Goal: Information Seeking & Learning: Learn about a topic

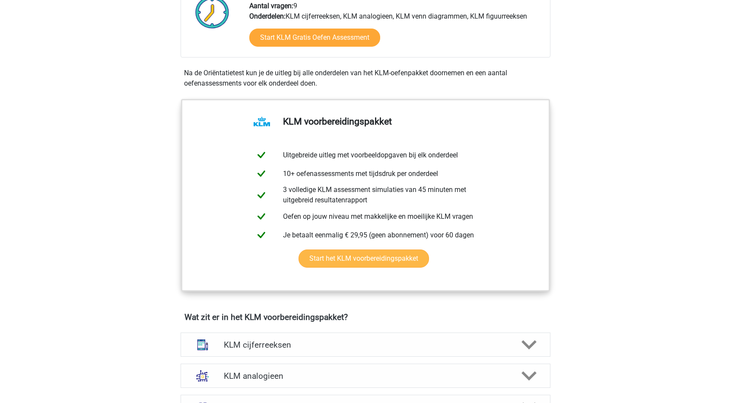
scroll to position [281, 0]
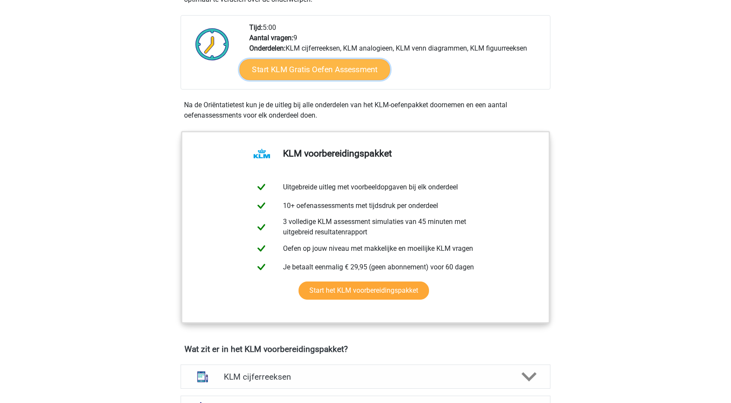
click at [327, 70] on link "Start KLM Gratis Oefen Assessment" at bounding box center [314, 69] width 150 height 21
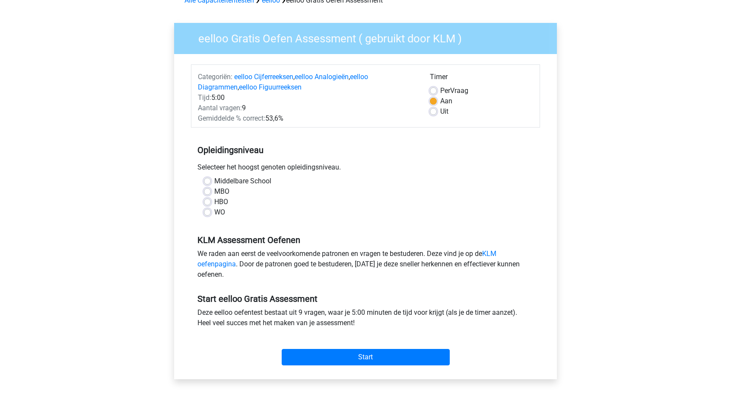
scroll to position [52, 0]
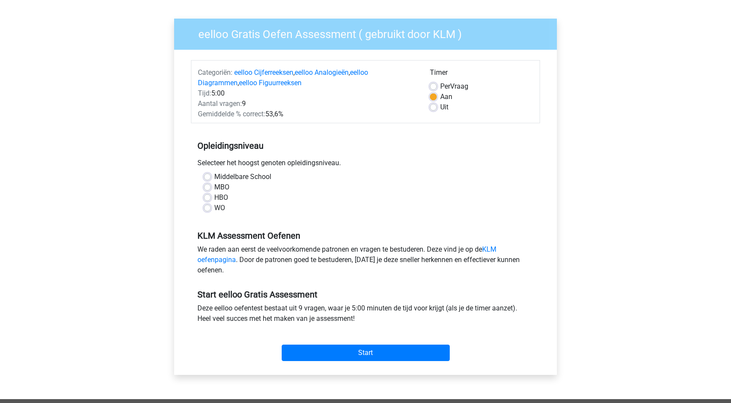
click at [211, 215] on div "Middelbare School MBO HBO WO" at bounding box center [365, 195] width 349 height 48
click at [214, 207] on label "WO" at bounding box center [219, 208] width 11 height 10
click at [207, 207] on input "WO" at bounding box center [207, 207] width 7 height 9
radio input "true"
click at [353, 354] on input "Start" at bounding box center [366, 352] width 168 height 16
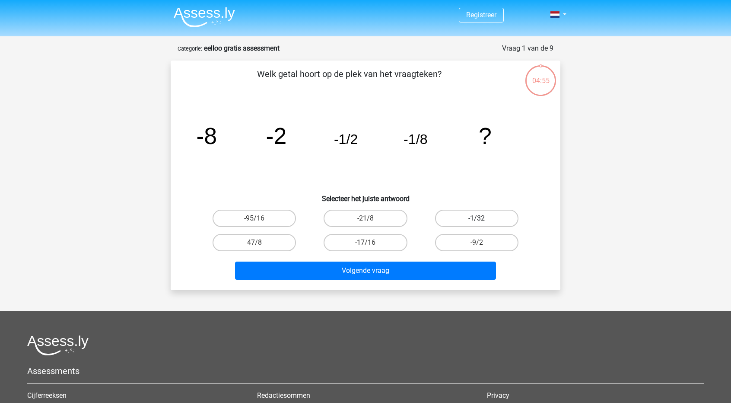
click at [463, 222] on label "-1/32" at bounding box center [476, 217] width 83 height 17
click at [476, 222] on input "-1/32" at bounding box center [479, 221] width 6 height 6
radio input "true"
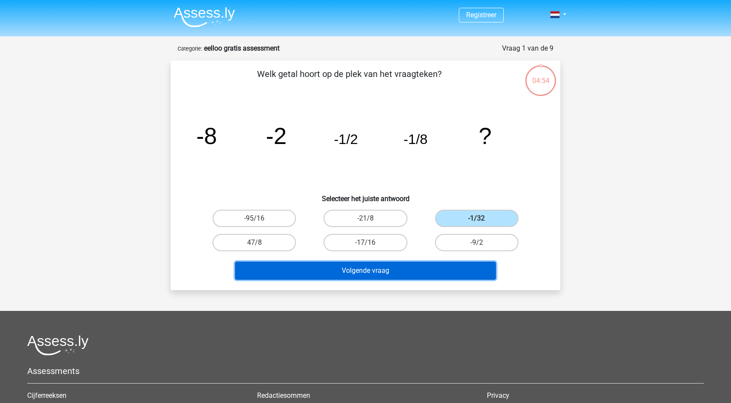
click at [424, 269] on button "Volgende vraag" at bounding box center [365, 270] width 261 height 18
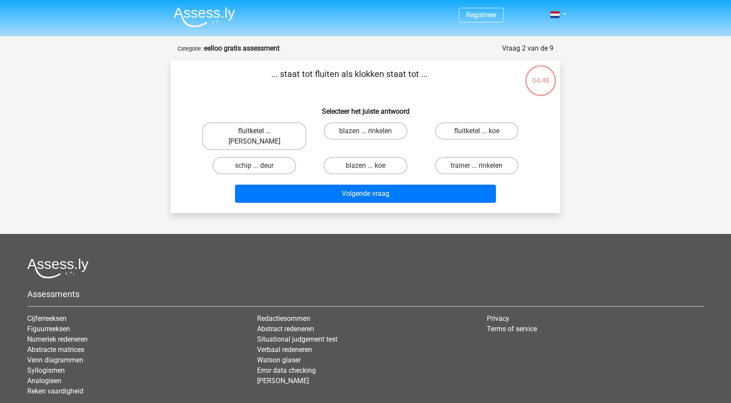
click at [262, 133] on label "fluitketel ... luiden" at bounding box center [254, 136] width 104 height 28
click at [260, 133] on input "fluitketel ... luiden" at bounding box center [257, 134] width 6 height 6
radio input "true"
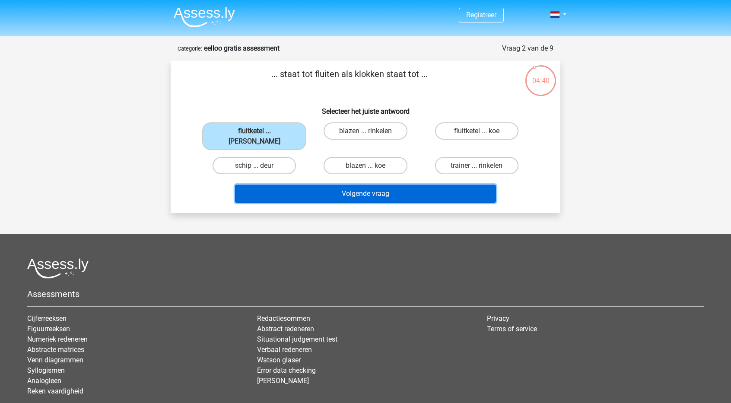
click at [372, 187] on button "Volgende vraag" at bounding box center [365, 193] width 261 height 18
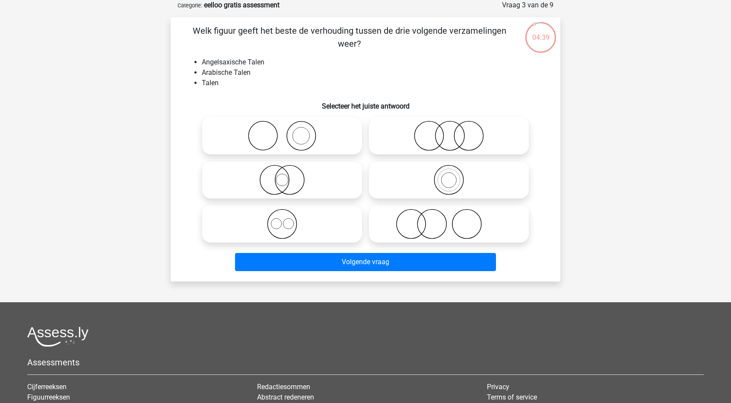
scroll to position [16, 0]
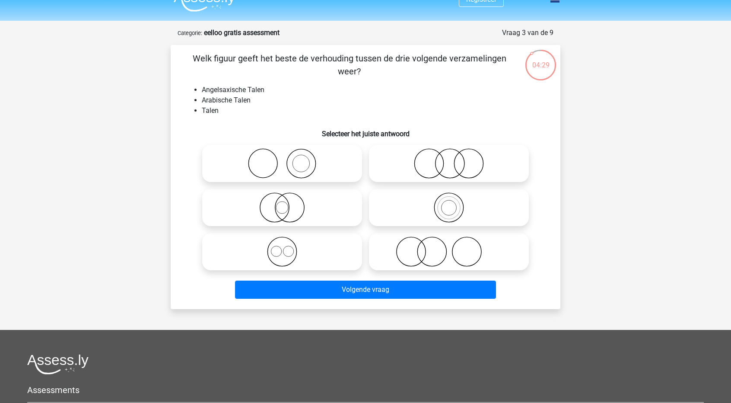
click at [293, 250] on icon at bounding box center [282, 251] width 153 height 30
click at [288, 247] on input "radio" at bounding box center [285, 244] width 6 height 6
radio input "true"
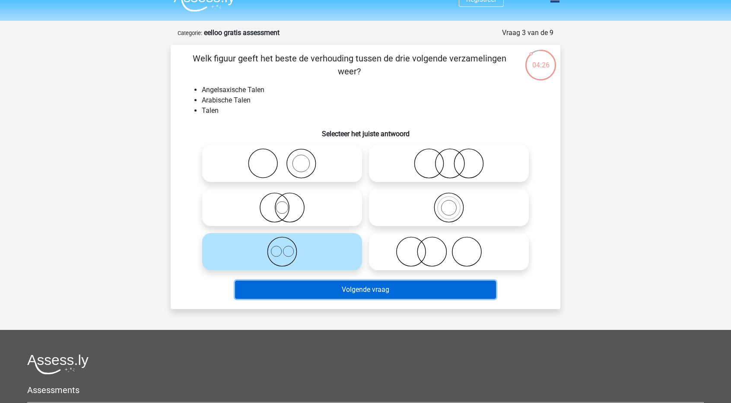
click at [372, 289] on button "Volgende vraag" at bounding box center [365, 289] width 261 height 18
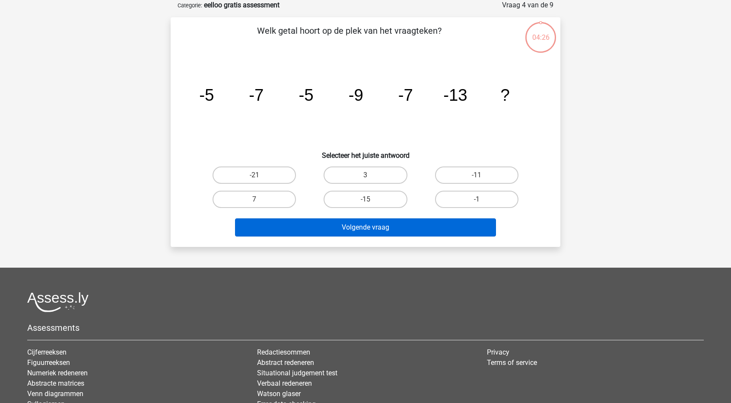
scroll to position [0, 0]
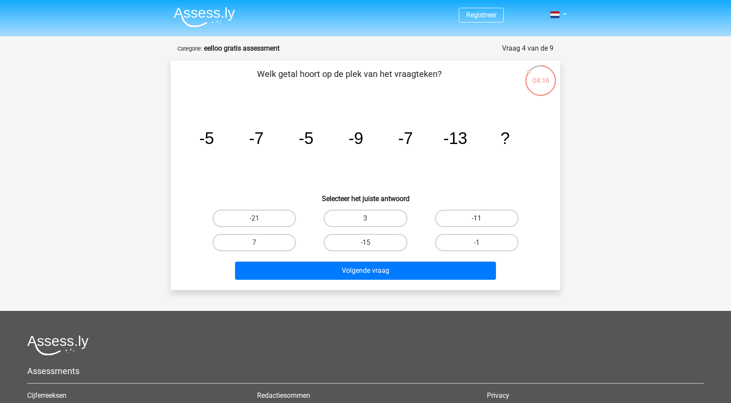
click at [473, 222] on label "-11" at bounding box center [476, 217] width 83 height 17
click at [476, 222] on input "-11" at bounding box center [479, 221] width 6 height 6
radio input "true"
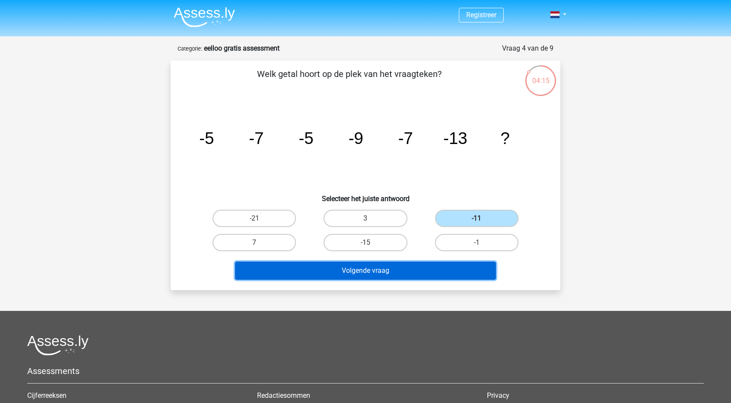
click at [431, 270] on button "Volgende vraag" at bounding box center [365, 270] width 261 height 18
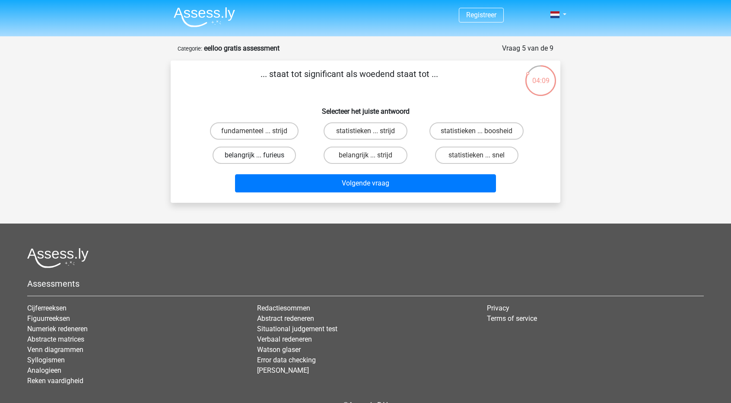
click at [279, 157] on label "belangrijk ... furieus" at bounding box center [254, 154] width 83 height 17
click at [260, 157] on input "belangrijk ... furieus" at bounding box center [257, 158] width 6 height 6
radio input "true"
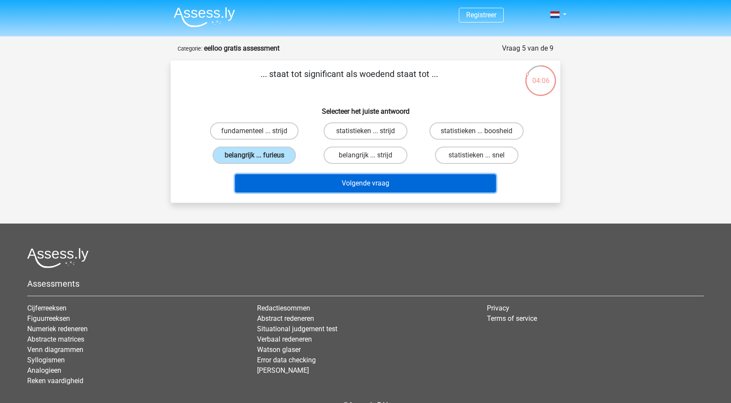
click at [383, 187] on button "Volgende vraag" at bounding box center [365, 183] width 261 height 18
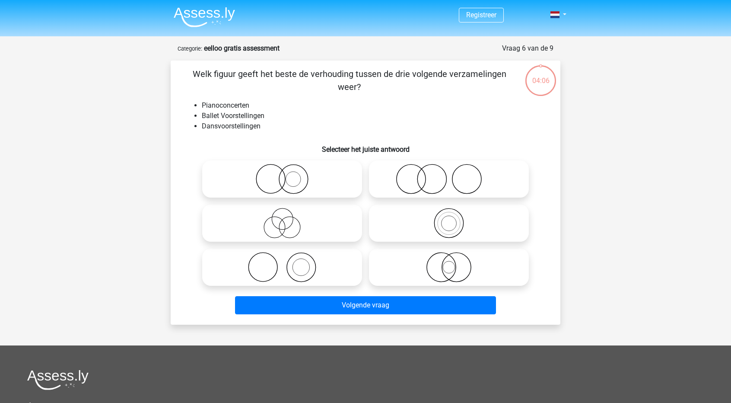
scroll to position [43, 0]
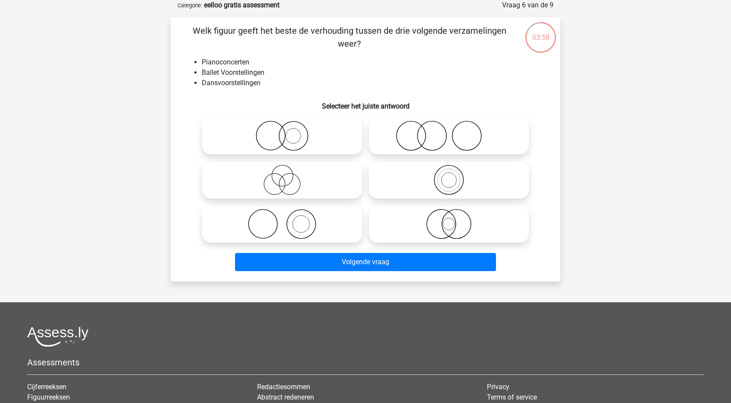
click at [284, 221] on icon at bounding box center [282, 224] width 153 height 30
click at [284, 219] on input "radio" at bounding box center [285, 217] width 6 height 6
radio input "true"
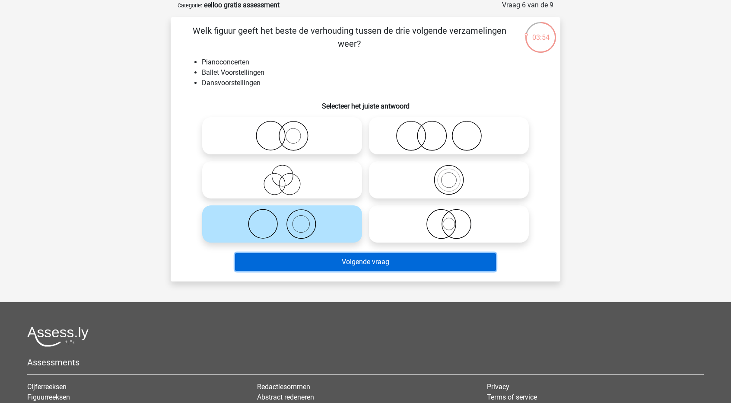
click at [311, 258] on button "Volgende vraag" at bounding box center [365, 262] width 261 height 18
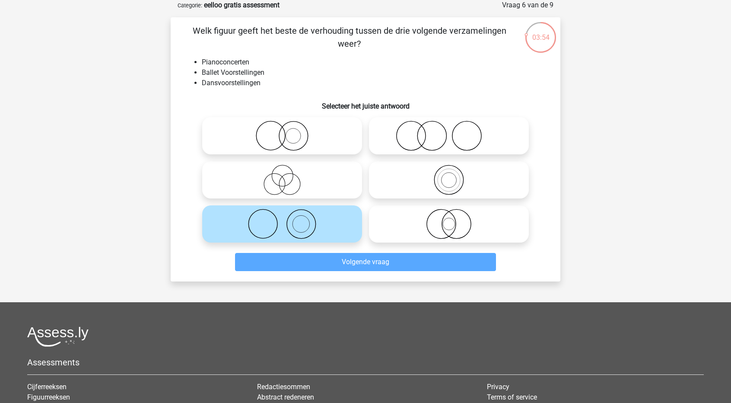
click at [311, 258] on div "Registreer" at bounding box center [365, 243] width 731 height 573
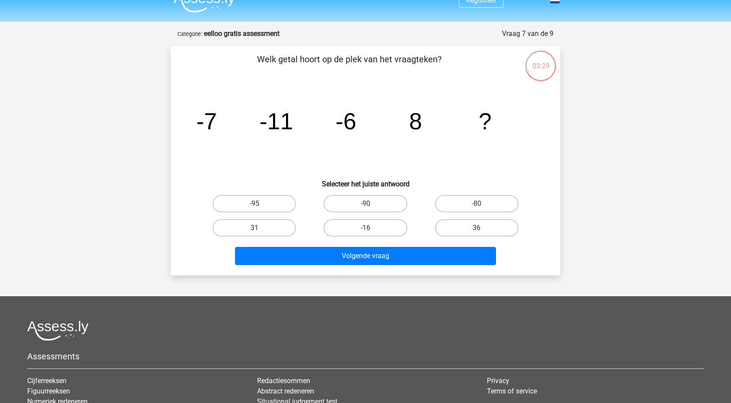
scroll to position [0, 0]
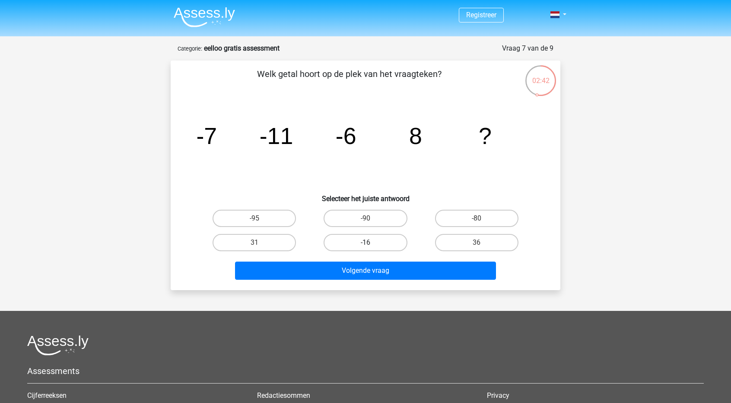
click at [388, 246] on label "-16" at bounding box center [365, 242] width 83 height 17
click at [371, 246] on input "-16" at bounding box center [368, 245] width 6 height 6
radio input "true"
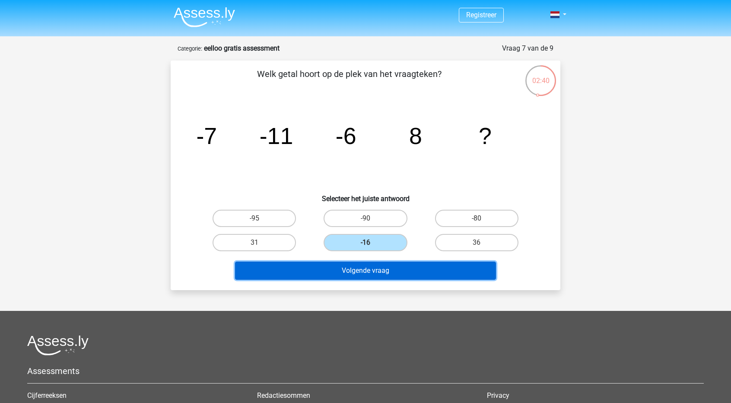
click at [393, 264] on button "Volgende vraag" at bounding box center [365, 270] width 261 height 18
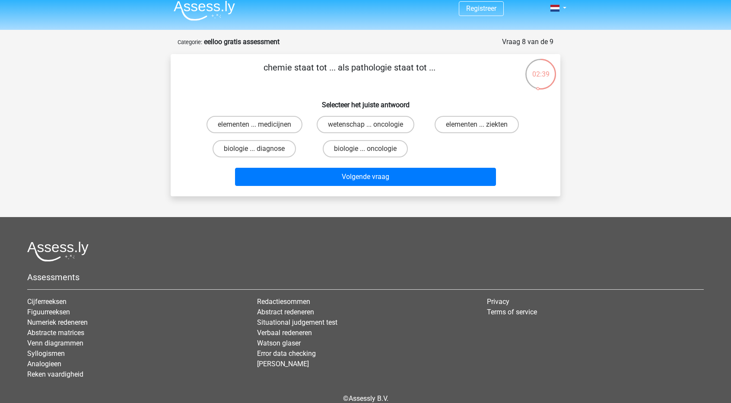
scroll to position [5, 0]
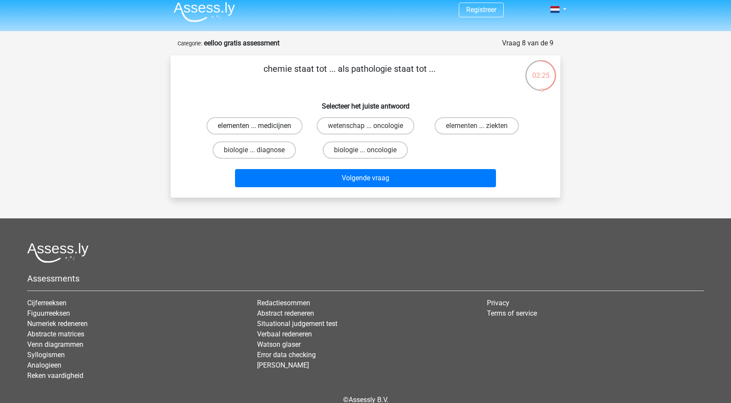
click at [269, 128] on label "elementen ... medicijnen" at bounding box center [254, 125] width 96 height 17
click at [260, 128] on input "elementen ... medicijnen" at bounding box center [257, 129] width 6 height 6
radio input "true"
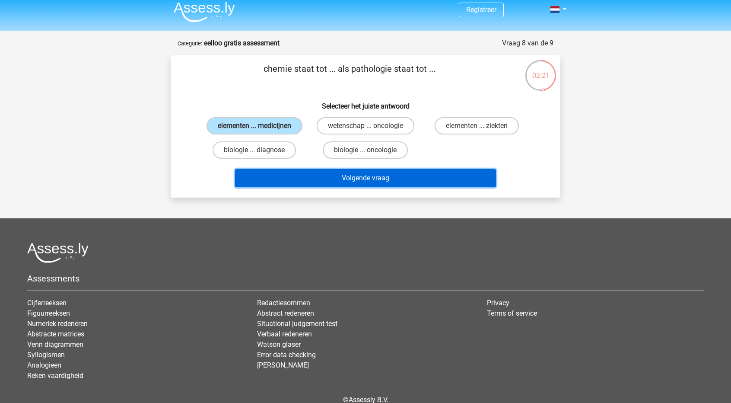
click at [333, 171] on button "Volgende vraag" at bounding box center [365, 178] width 261 height 18
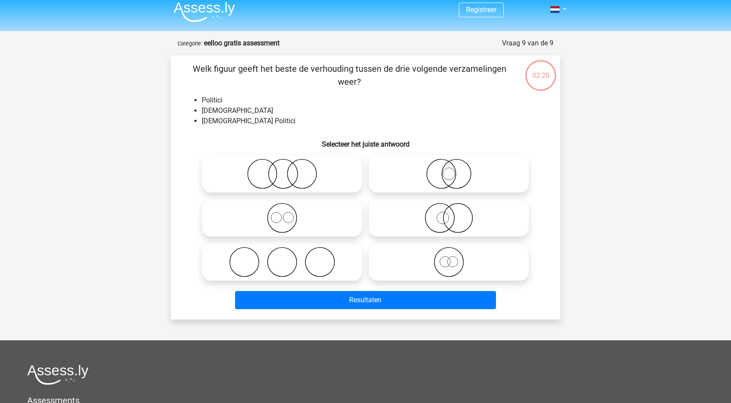
scroll to position [43, 0]
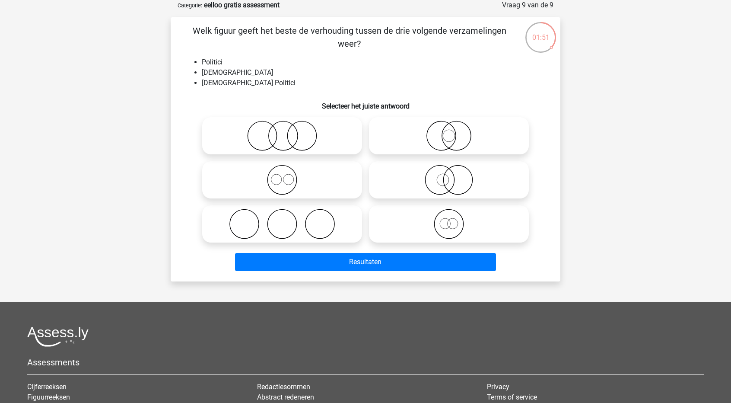
click at [447, 143] on icon at bounding box center [448, 136] width 153 height 30
click at [449, 131] on input "radio" at bounding box center [452, 129] width 6 height 6
radio input "true"
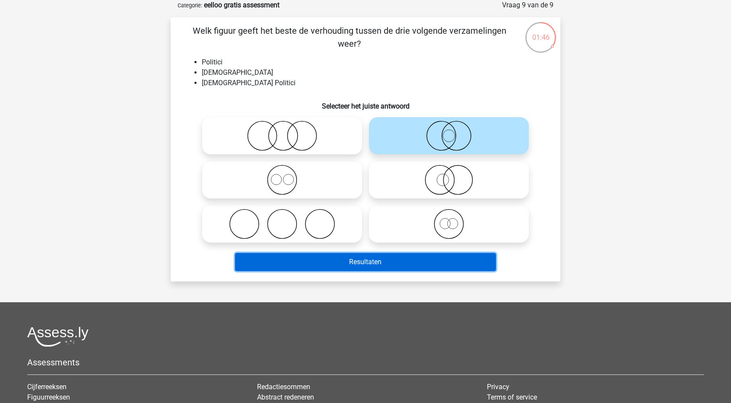
click at [400, 262] on button "Resultaten" at bounding box center [365, 262] width 261 height 18
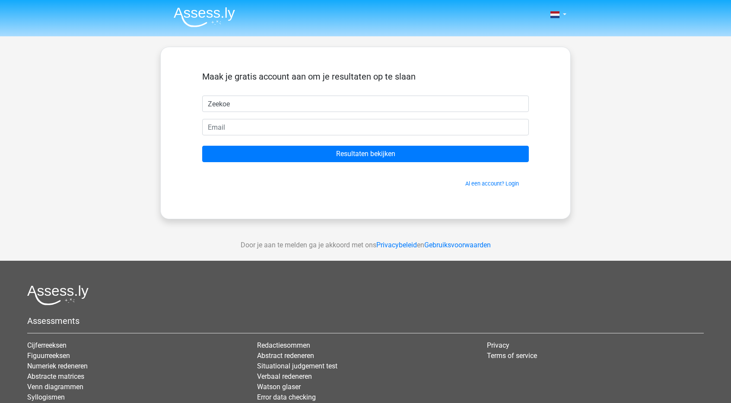
type input "Zeekoe"
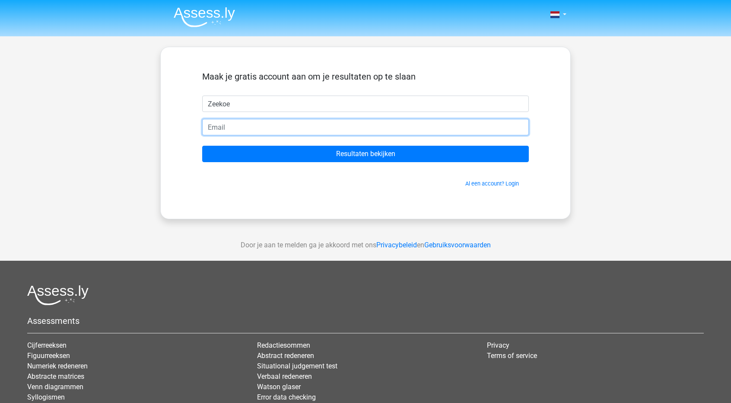
click at [278, 120] on input "email" at bounding box center [365, 127] width 327 height 16
paste input "[EMAIL_ADDRESS][DOMAIN_NAME]"
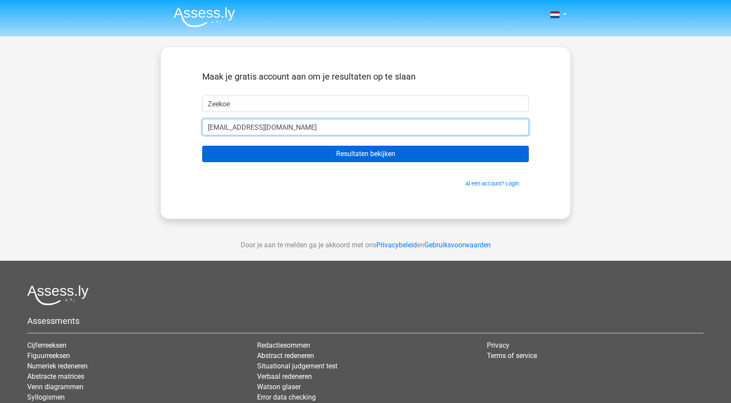
type input "[EMAIL_ADDRESS][DOMAIN_NAME]"
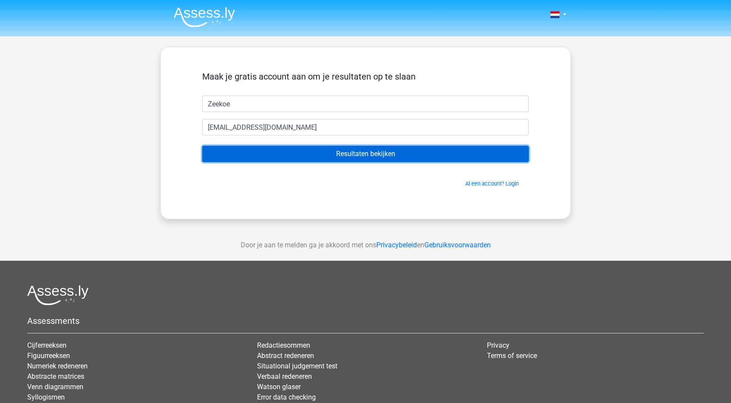
click at [238, 152] on input "Resultaten bekijken" at bounding box center [365, 154] width 327 height 16
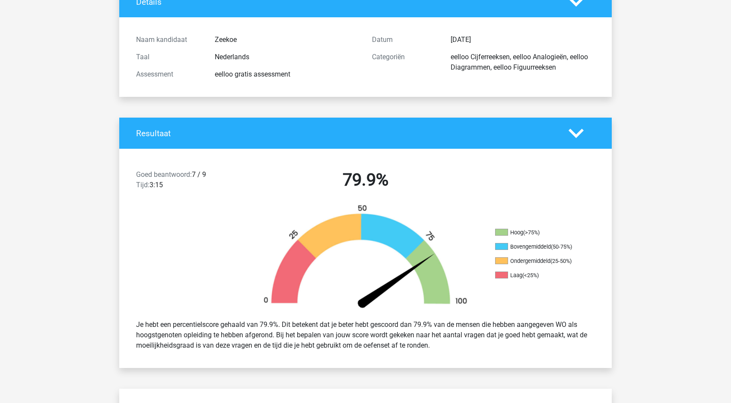
scroll to position [31, 0]
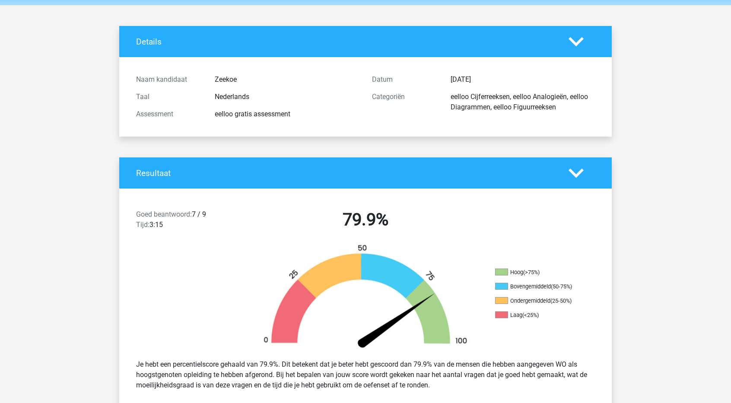
click at [556, 166] on div "Resultaat" at bounding box center [365, 172] width 492 height 31
click at [569, 171] on icon at bounding box center [575, 172] width 15 height 15
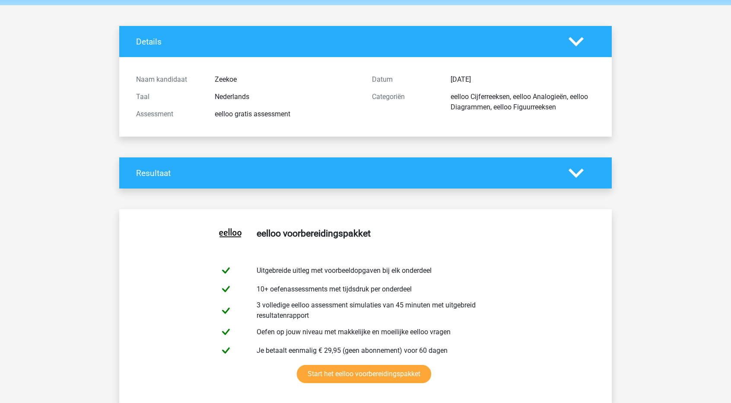
click at [569, 171] on icon at bounding box center [575, 172] width 15 height 15
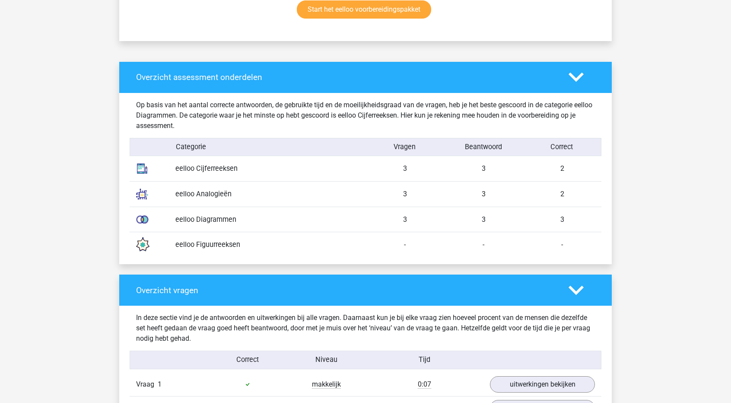
scroll to position [641, 0]
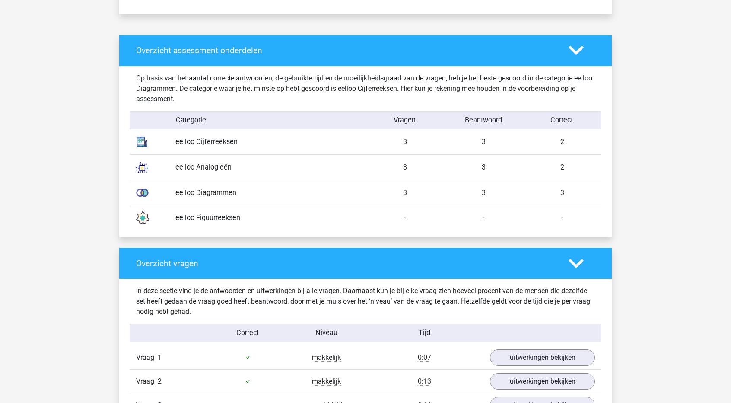
click at [525, 273] on div "Overzicht vragen" at bounding box center [365, 262] width 492 height 31
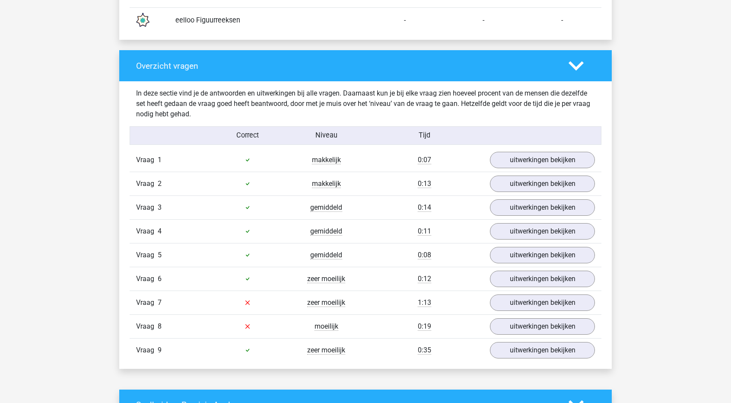
scroll to position [846, 0]
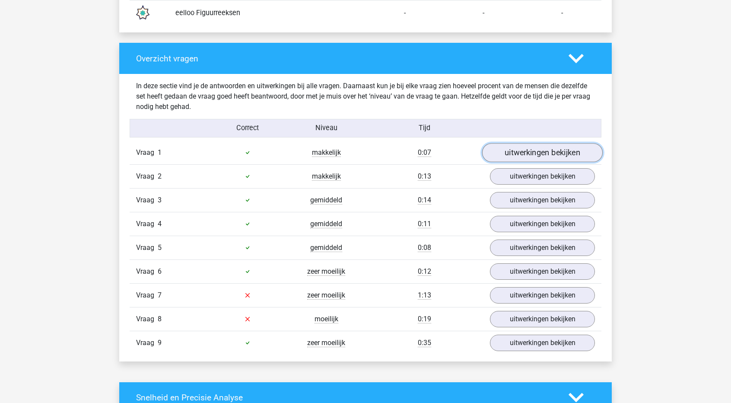
click at [562, 148] on link "uitwerkingen bekijken" at bounding box center [542, 152] width 121 height 19
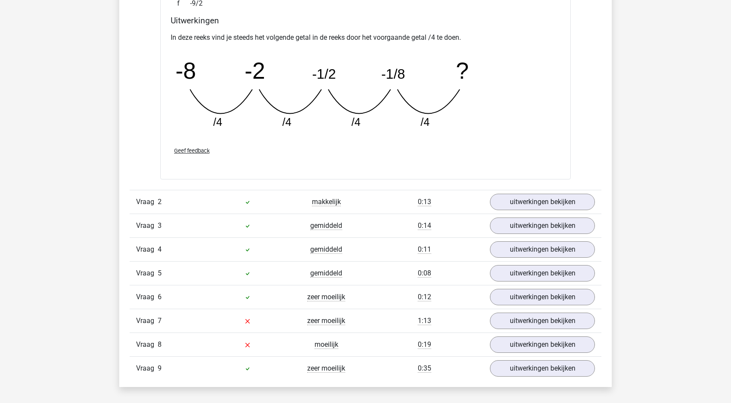
scroll to position [1200, 0]
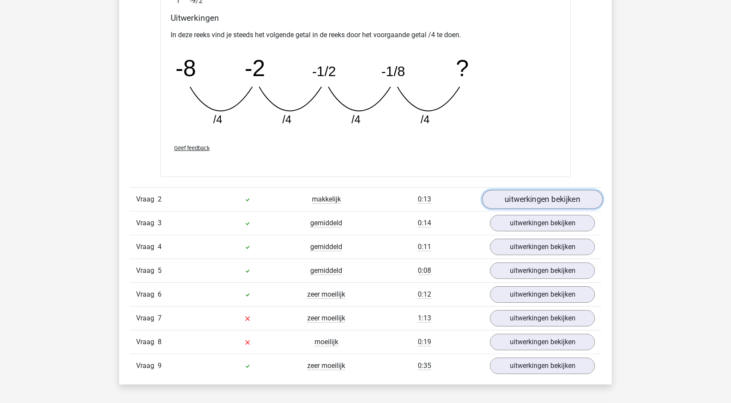
click at [524, 201] on link "uitwerkingen bekijken" at bounding box center [542, 199] width 121 height 19
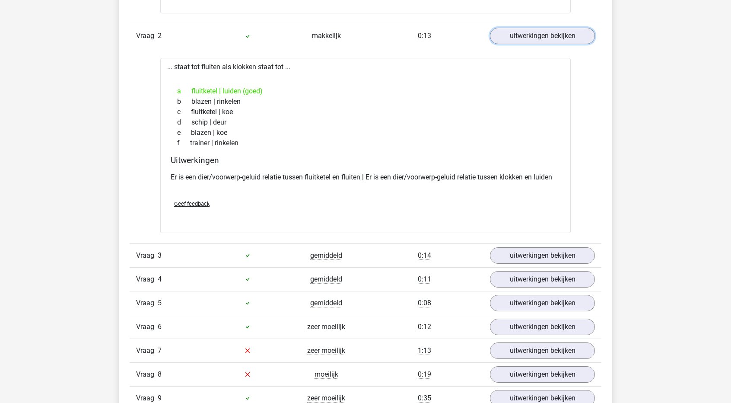
scroll to position [1392, 0]
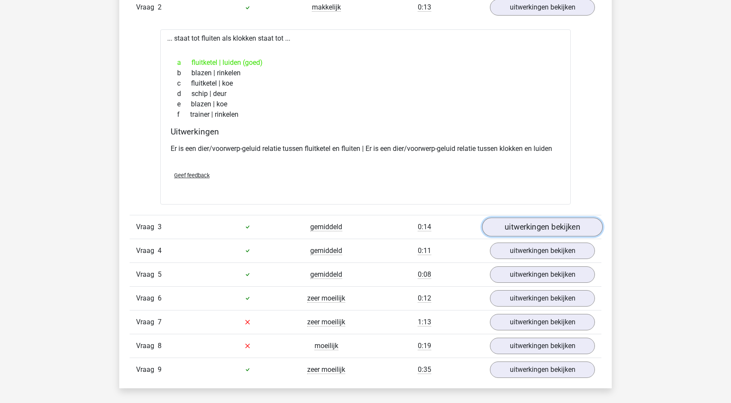
click at [523, 223] on link "uitwerkingen bekijken" at bounding box center [542, 226] width 121 height 19
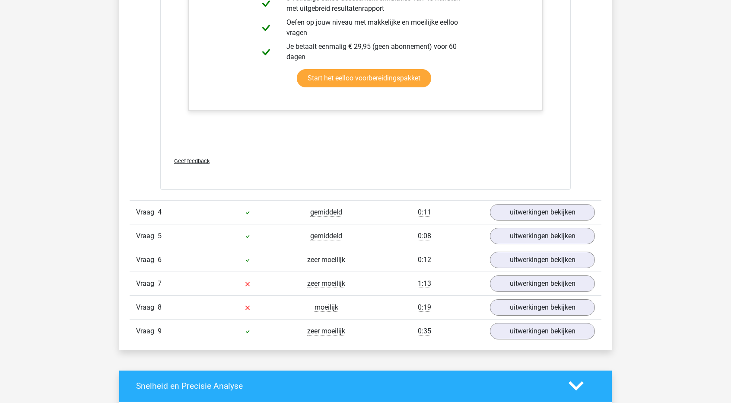
scroll to position [1989, 0]
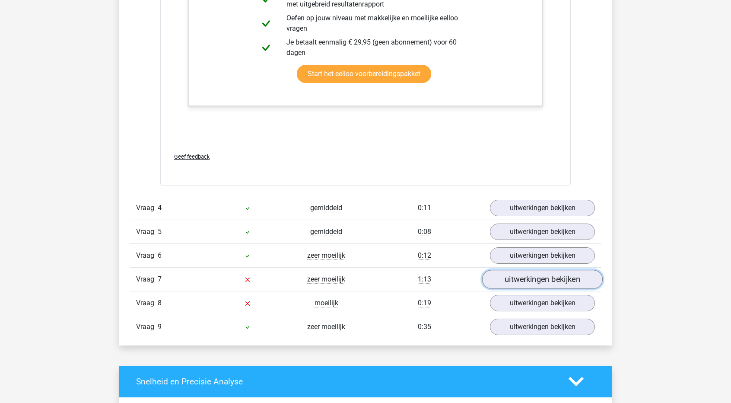
click at [508, 281] on link "uitwerkingen bekijken" at bounding box center [542, 279] width 121 height 19
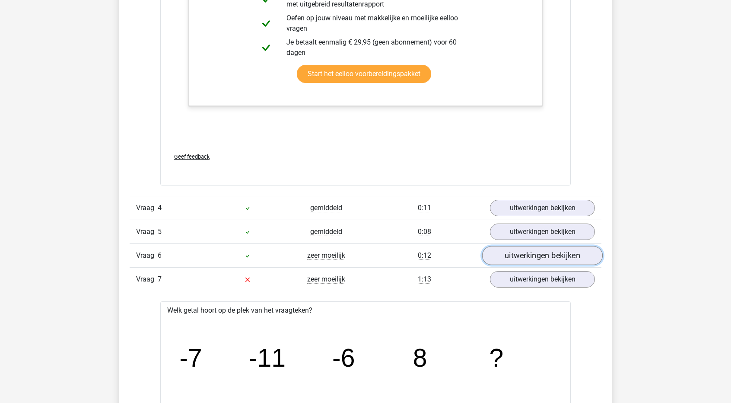
click at [523, 249] on link "uitwerkingen bekijken" at bounding box center [542, 255] width 121 height 19
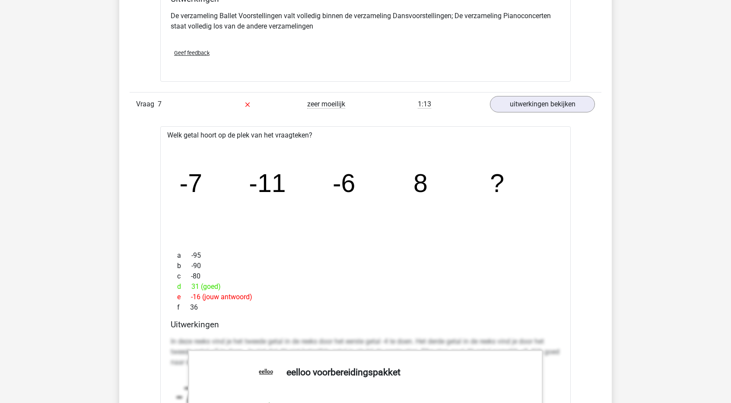
scroll to position [2489, 0]
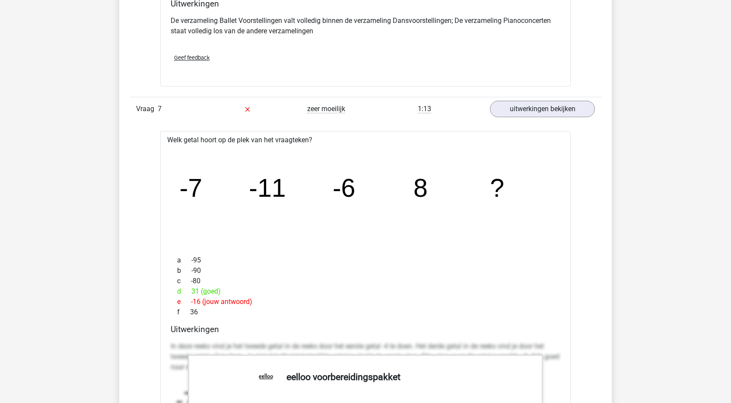
click at [330, 222] on icon "image/svg+xml -7 -11 -6 8 ?" at bounding box center [365, 197] width 383 height 96
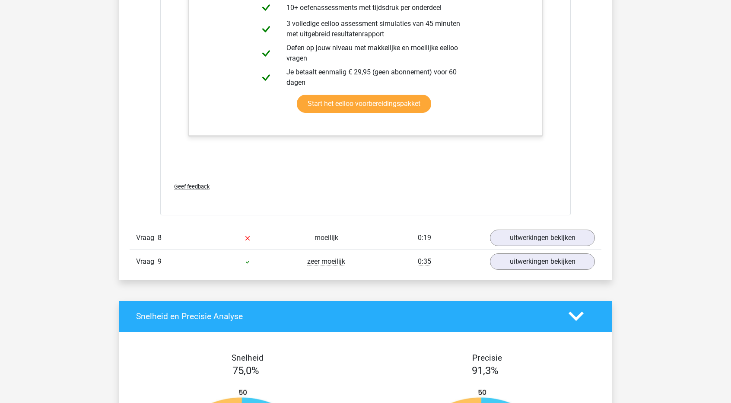
scroll to position [2911, 0]
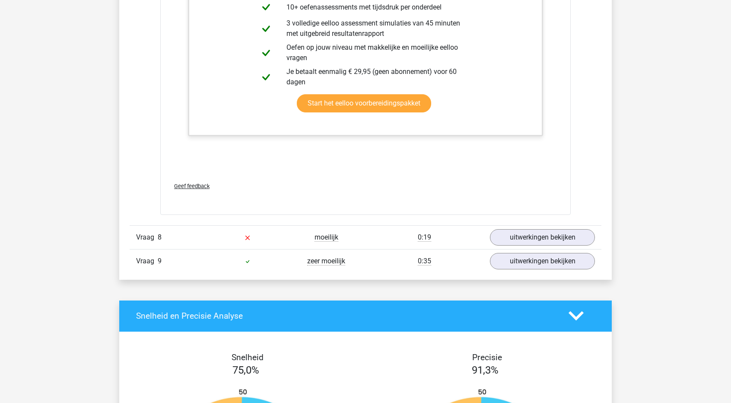
click at [341, 235] on div "moeilijk" at bounding box center [326, 237] width 79 height 10
click at [511, 233] on link "uitwerkingen bekijken" at bounding box center [542, 237] width 121 height 19
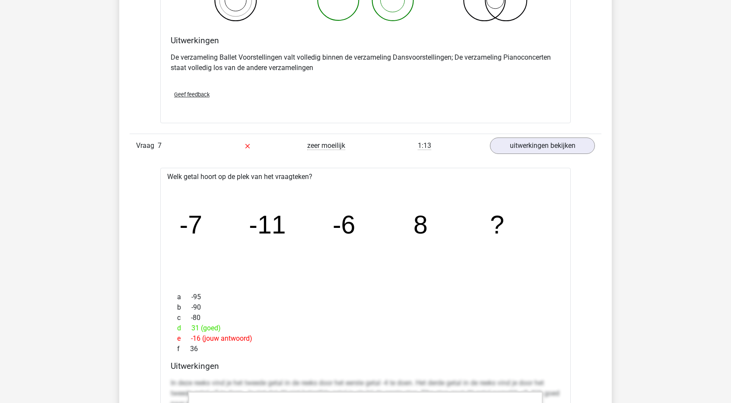
scroll to position [2377, 0]
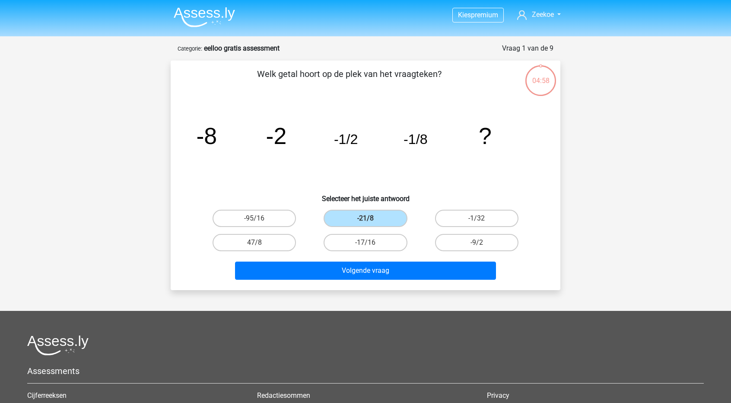
click at [202, 9] on img at bounding box center [204, 17] width 61 height 20
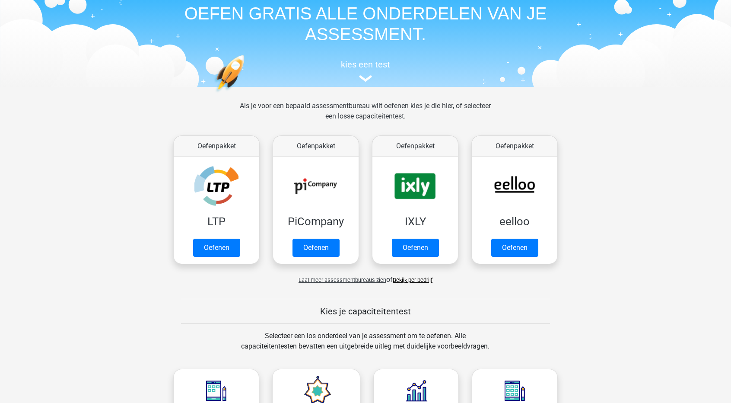
scroll to position [37, 0]
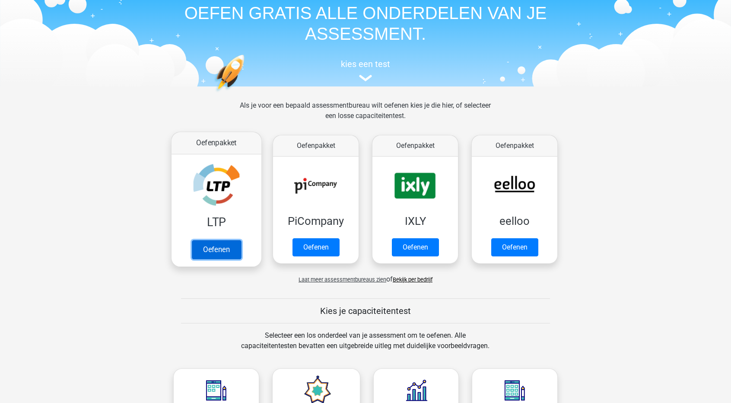
click at [220, 240] on link "Oefenen" at bounding box center [216, 249] width 49 height 19
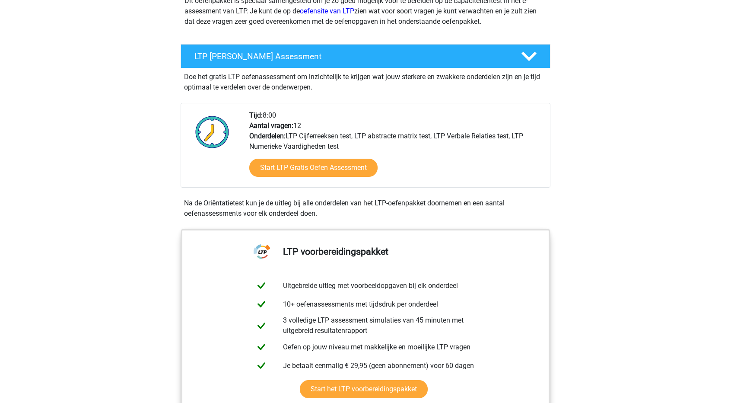
scroll to position [125, 0]
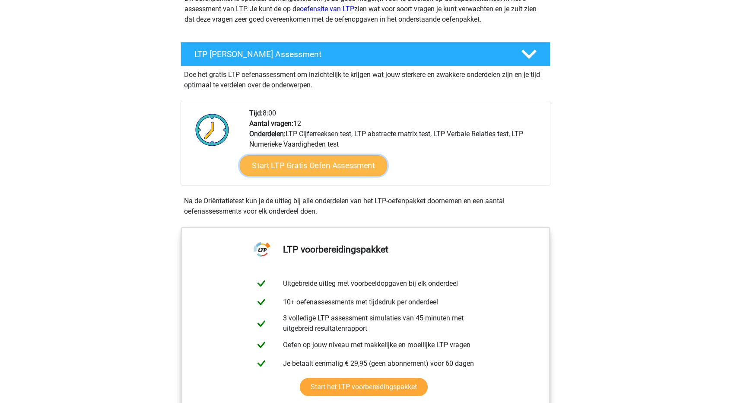
click at [331, 168] on link "Start LTP Gratis Oefen Assessment" at bounding box center [314, 165] width 148 height 21
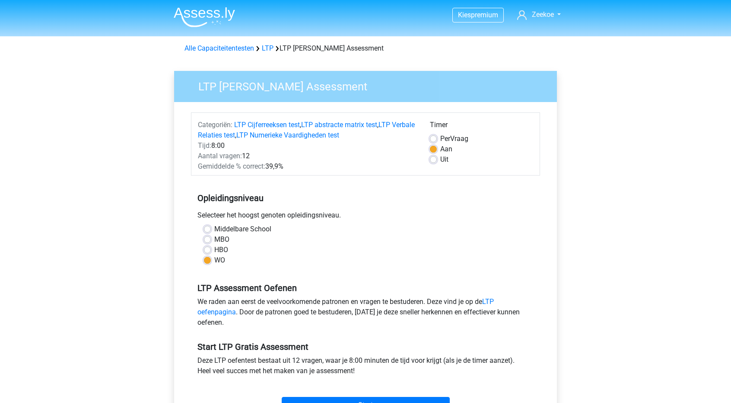
scroll to position [133, 0]
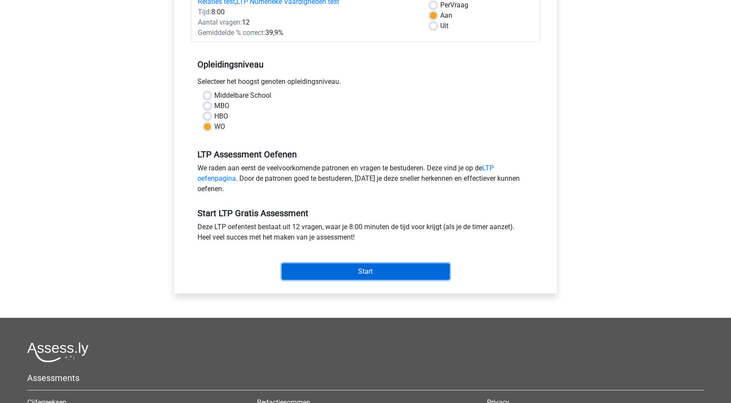
click at [359, 265] on input "Start" at bounding box center [366, 271] width 168 height 16
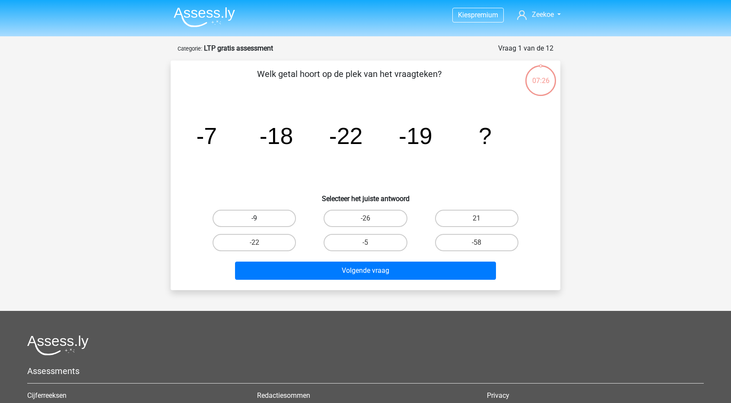
click at [267, 216] on label "-9" at bounding box center [254, 217] width 83 height 17
click at [260, 218] on input "-9" at bounding box center [257, 221] width 6 height 6
radio input "true"
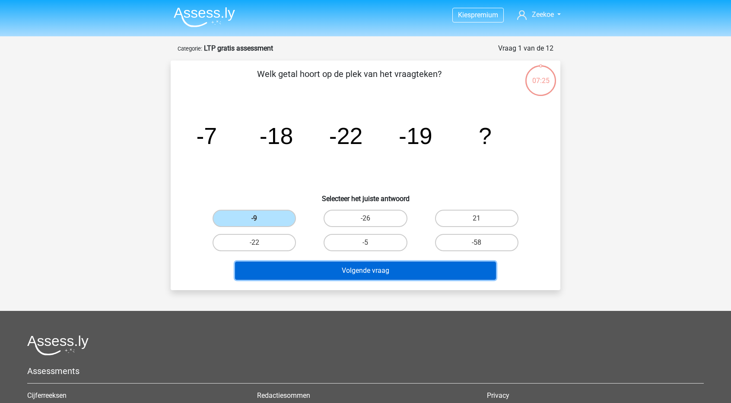
click at [365, 269] on button "Volgende vraag" at bounding box center [365, 270] width 261 height 18
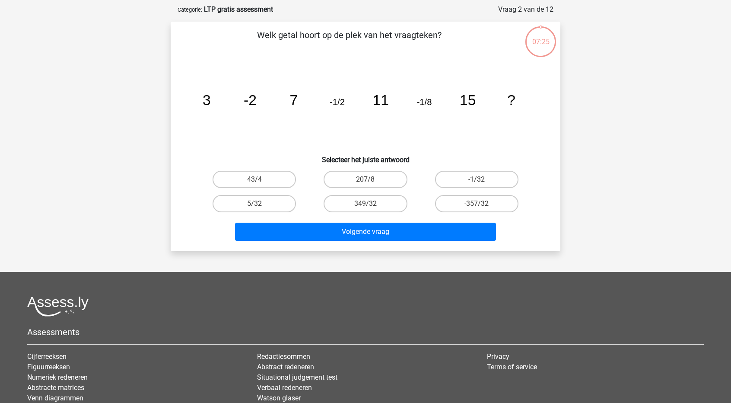
scroll to position [43, 0]
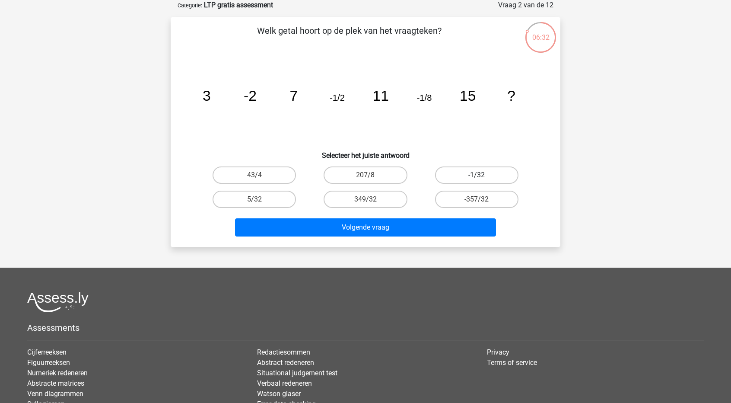
click at [473, 177] on label "-1/32" at bounding box center [476, 174] width 83 height 17
click at [476, 177] on input "-1/32" at bounding box center [479, 178] width 6 height 6
radio input "true"
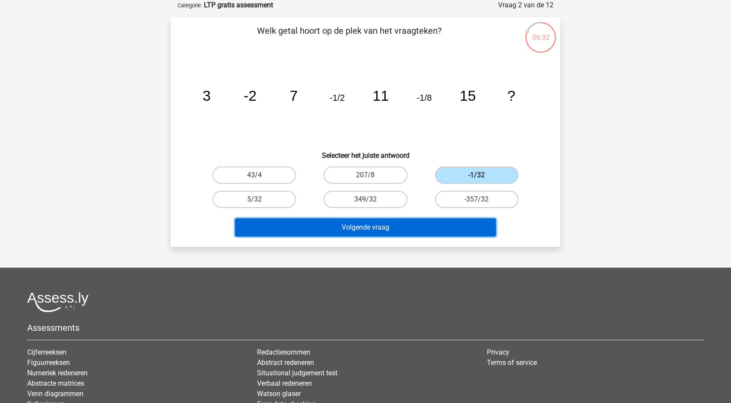
click at [451, 222] on button "Volgende vraag" at bounding box center [365, 227] width 261 height 18
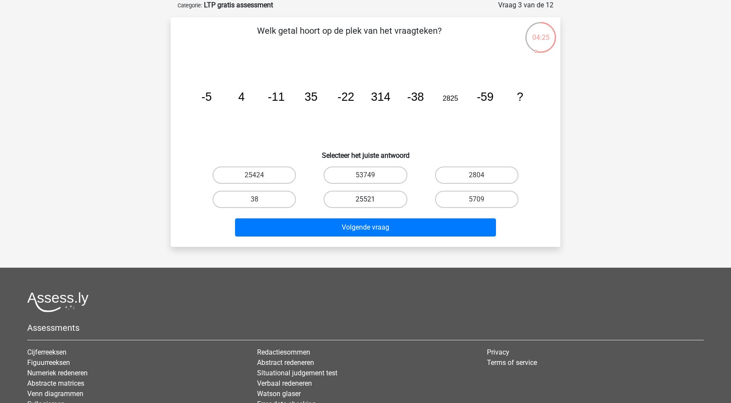
click at [348, 199] on label "25521" at bounding box center [365, 198] width 83 height 17
click at [365, 199] on input "25521" at bounding box center [368, 202] width 6 height 6
radio input "true"
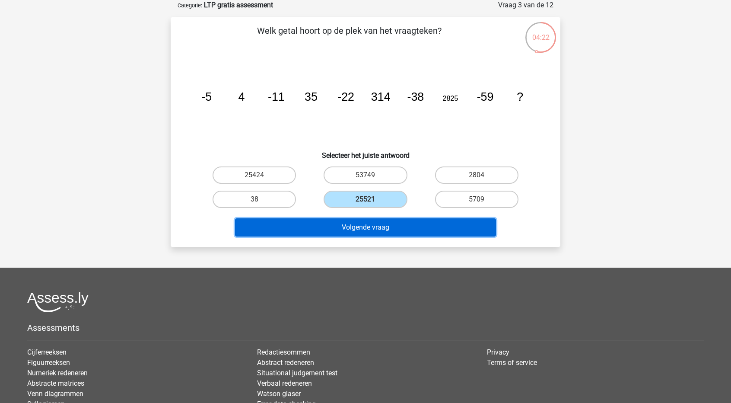
click at [369, 225] on button "Volgende vraag" at bounding box center [365, 227] width 261 height 18
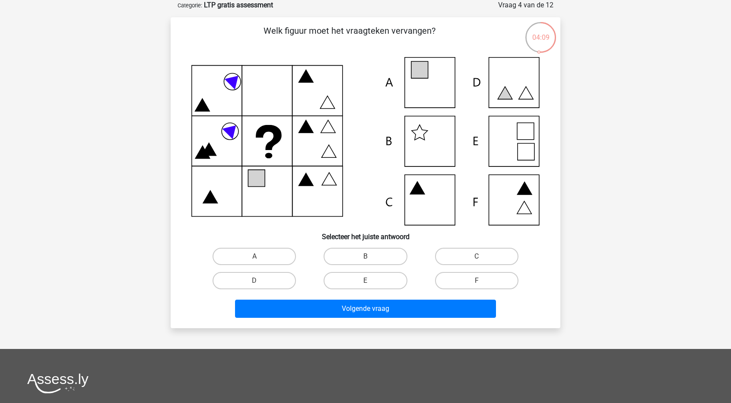
click at [209, 103] on icon at bounding box center [365, 141] width 348 height 168
click at [235, 137] on icon at bounding box center [365, 141] width 348 height 168
click at [273, 258] on label "A" at bounding box center [254, 255] width 83 height 17
click at [260, 258] on input "A" at bounding box center [257, 259] width 6 height 6
radio input "true"
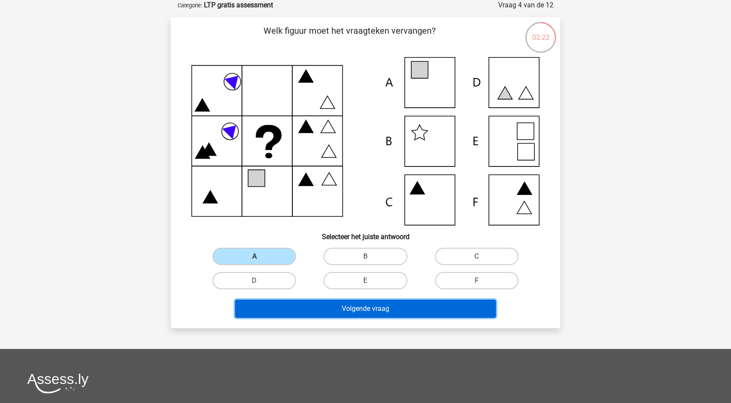
click at [388, 305] on button "Volgende vraag" at bounding box center [365, 308] width 261 height 18
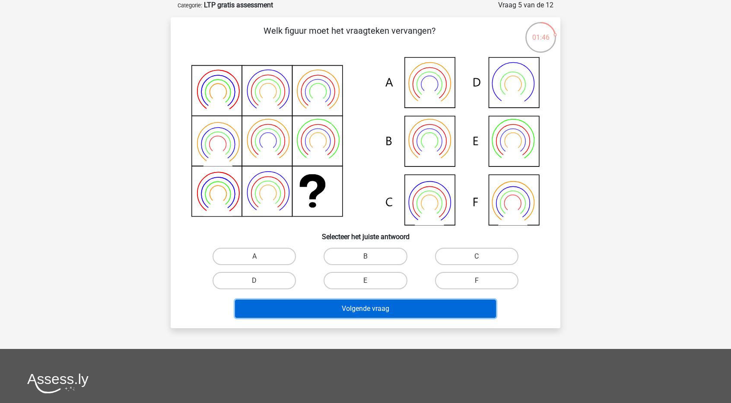
click at [349, 301] on button "Volgende vraag" at bounding box center [365, 308] width 261 height 18
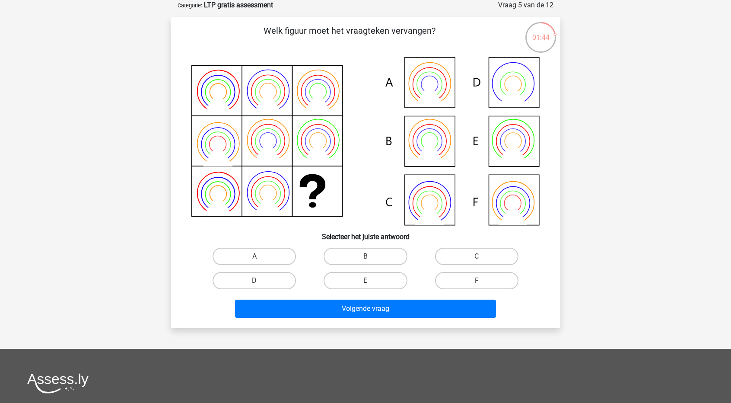
click at [292, 260] on label "A" at bounding box center [254, 255] width 83 height 17
click at [260, 260] on input "A" at bounding box center [257, 259] width 6 height 6
radio input "true"
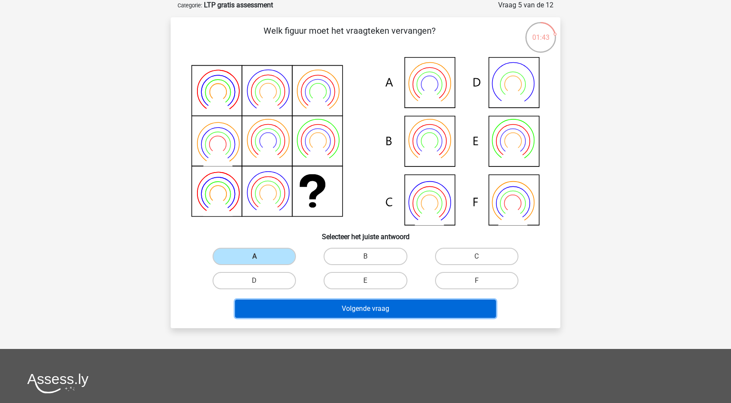
click at [327, 309] on button "Volgende vraag" at bounding box center [365, 308] width 261 height 18
click at [321, 307] on button "Volgende vraag" at bounding box center [365, 308] width 261 height 18
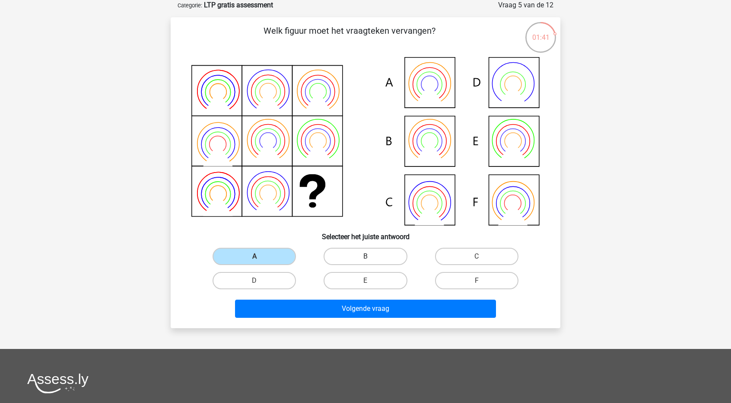
click at [354, 263] on label "B" at bounding box center [365, 255] width 83 height 17
click at [365, 262] on input "B" at bounding box center [368, 259] width 6 height 6
radio input "true"
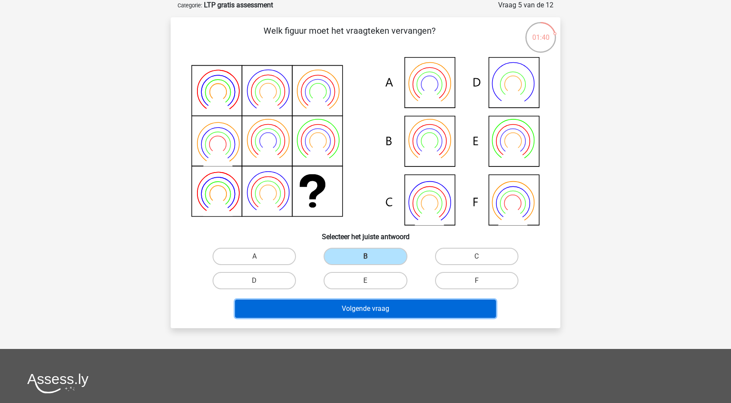
click at [354, 303] on button "Volgende vraag" at bounding box center [365, 308] width 261 height 18
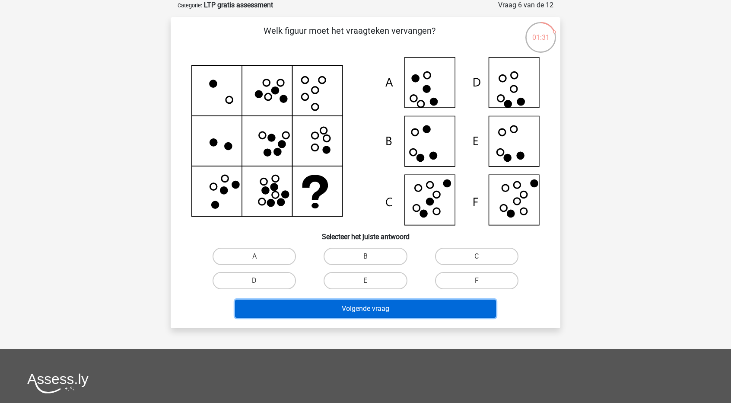
click at [386, 313] on button "Volgende vraag" at bounding box center [365, 308] width 261 height 18
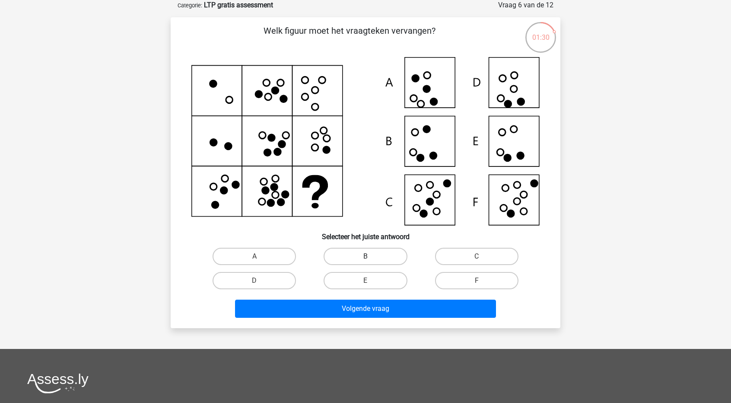
click at [383, 257] on label "B" at bounding box center [365, 255] width 83 height 17
click at [371, 257] on input "B" at bounding box center [368, 259] width 6 height 6
radio input "true"
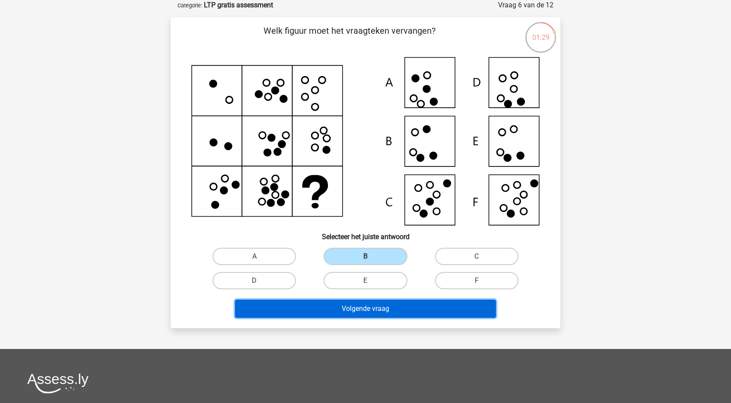
click at [377, 302] on button "Volgende vraag" at bounding box center [365, 308] width 261 height 18
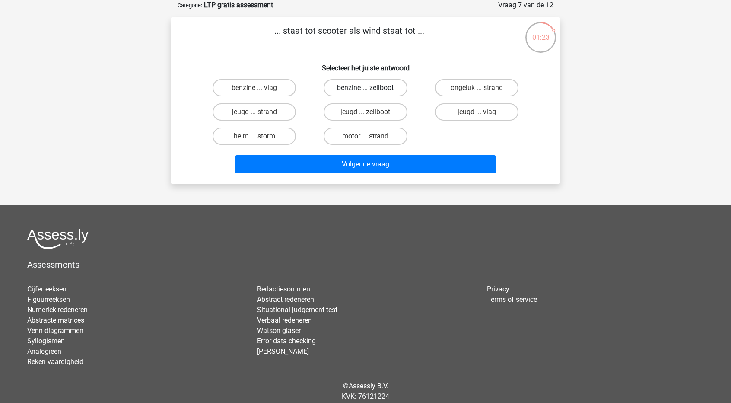
click at [371, 89] on label "benzine ... zeilboot" at bounding box center [365, 87] width 83 height 17
click at [371, 89] on input "benzine ... zeilboot" at bounding box center [368, 91] width 6 height 6
radio input "true"
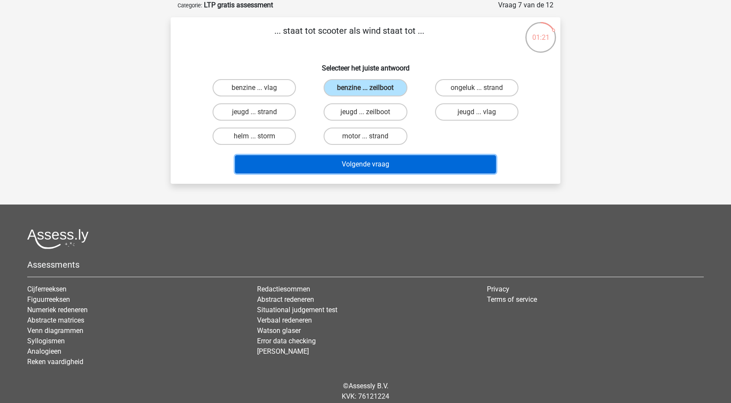
click at [371, 166] on button "Volgende vraag" at bounding box center [365, 164] width 261 height 18
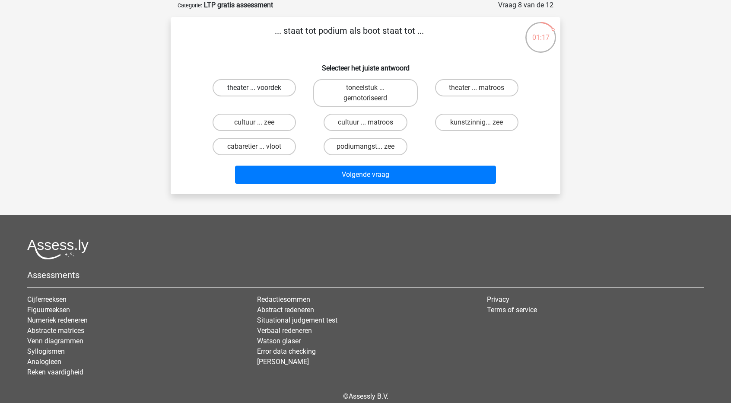
click at [279, 91] on label "theater ... voordek" at bounding box center [254, 87] width 83 height 17
click at [260, 91] on input "theater ... voordek" at bounding box center [257, 91] width 6 height 6
radio input "true"
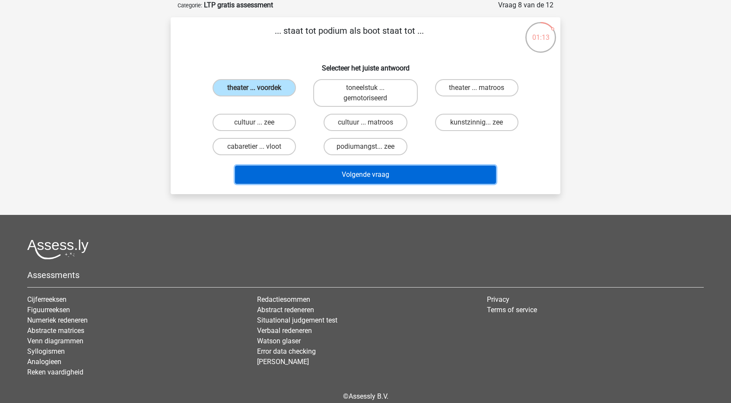
click at [366, 181] on button "Volgende vraag" at bounding box center [365, 174] width 261 height 18
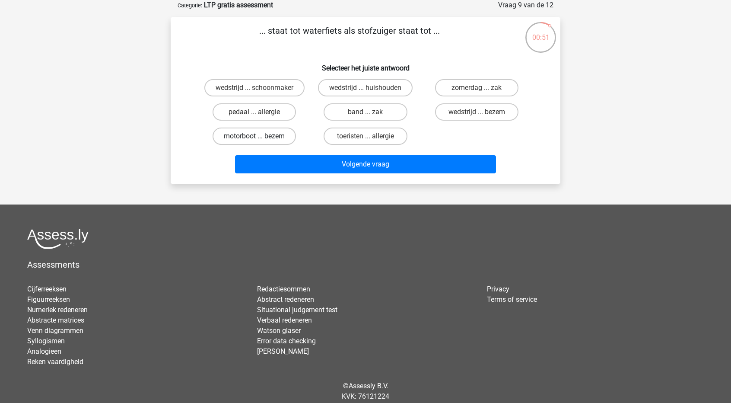
click at [285, 137] on label "motorboot ... bezem" at bounding box center [254, 135] width 83 height 17
click at [260, 137] on input "motorboot ... bezem" at bounding box center [257, 139] width 6 height 6
radio input "true"
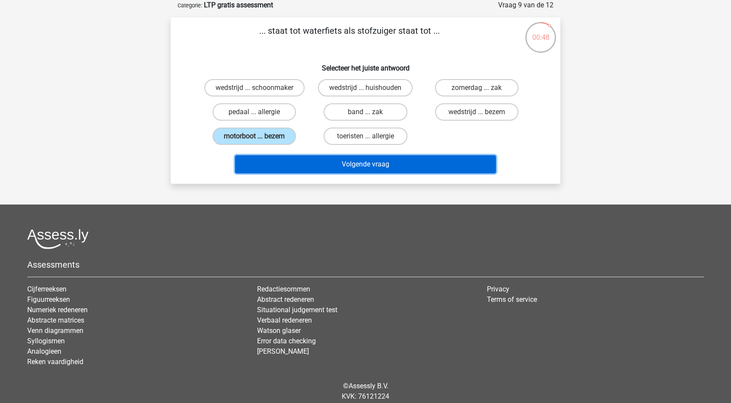
click at [306, 165] on button "Volgende vraag" at bounding box center [365, 164] width 261 height 18
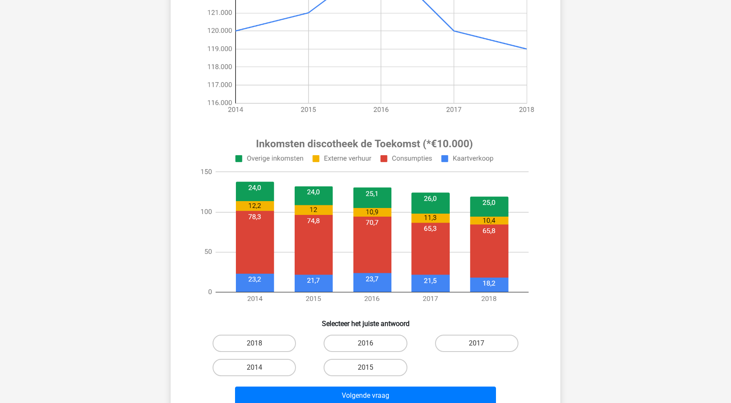
scroll to position [193, 0]
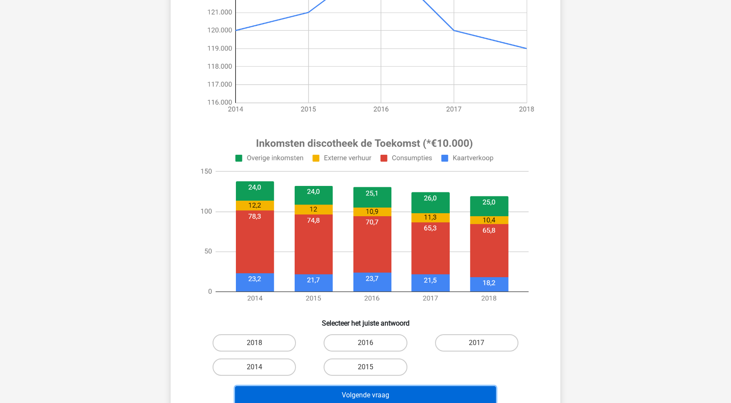
click at [417, 393] on button "Volgende vraag" at bounding box center [365, 395] width 261 height 18
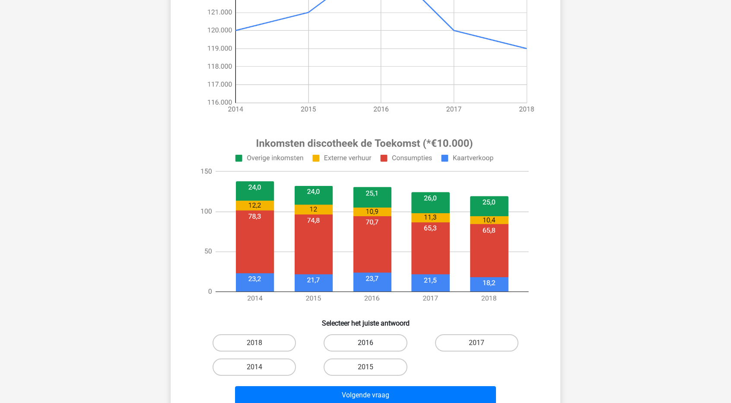
click at [392, 347] on label "2016" at bounding box center [365, 342] width 83 height 17
click at [371, 347] on input "2016" at bounding box center [368, 346] width 6 height 6
radio input "true"
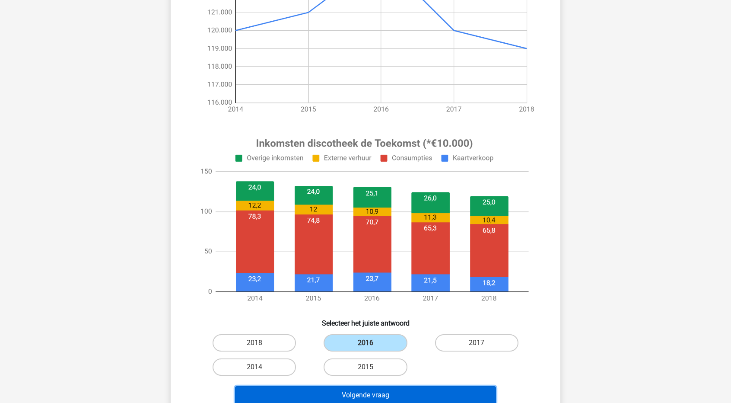
click at [401, 389] on button "Volgende vraag" at bounding box center [365, 395] width 261 height 18
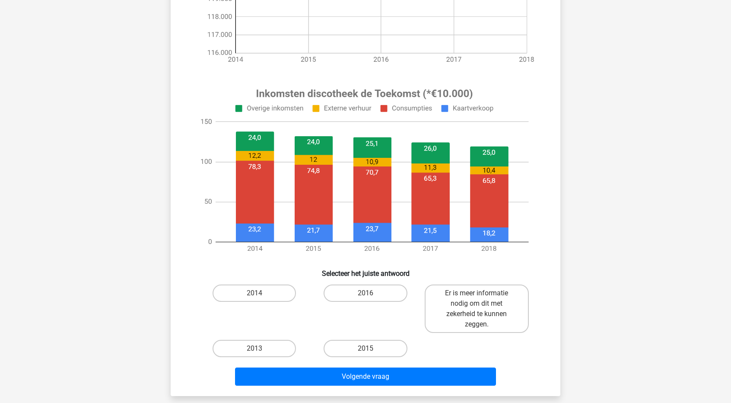
scroll to position [243, 0]
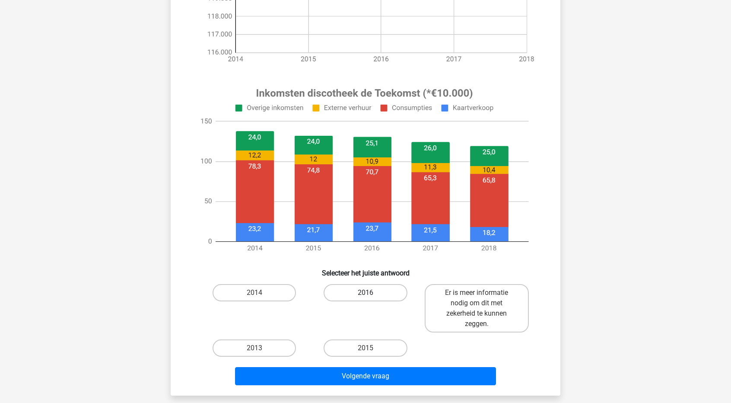
click at [389, 291] on label "2016" at bounding box center [365, 292] width 83 height 17
click at [371, 292] on input "2016" at bounding box center [368, 295] width 6 height 6
radio input "true"
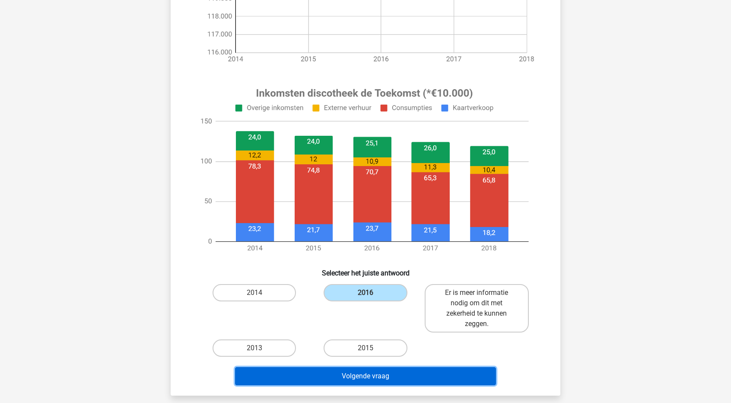
click at [417, 379] on button "Volgende vraag" at bounding box center [365, 376] width 261 height 18
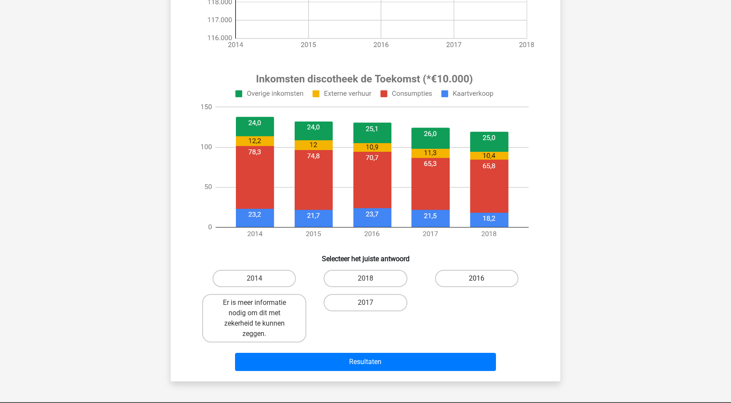
scroll to position [257, 0]
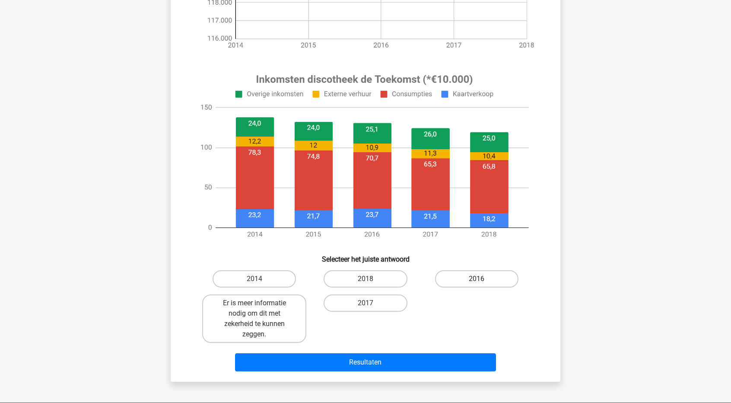
click at [473, 278] on label "2016" at bounding box center [476, 278] width 83 height 17
click at [476, 279] on input "2016" at bounding box center [479, 282] width 6 height 6
radio input "true"
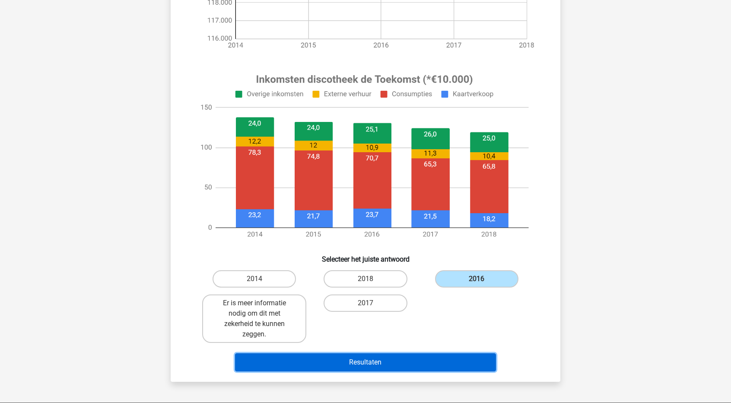
click at [446, 366] on button "Resultaten" at bounding box center [365, 362] width 261 height 18
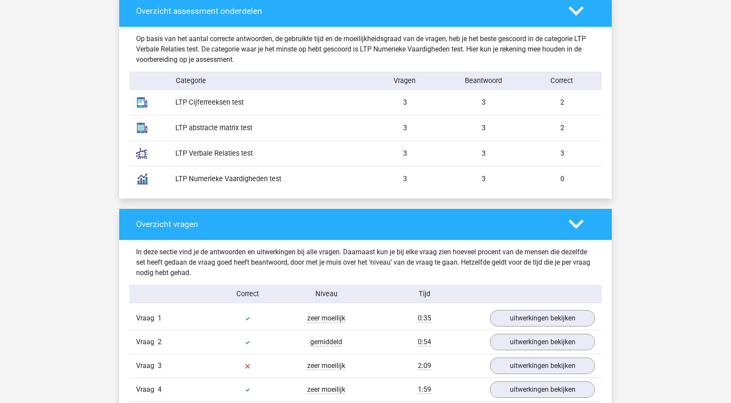
scroll to position [683, 0]
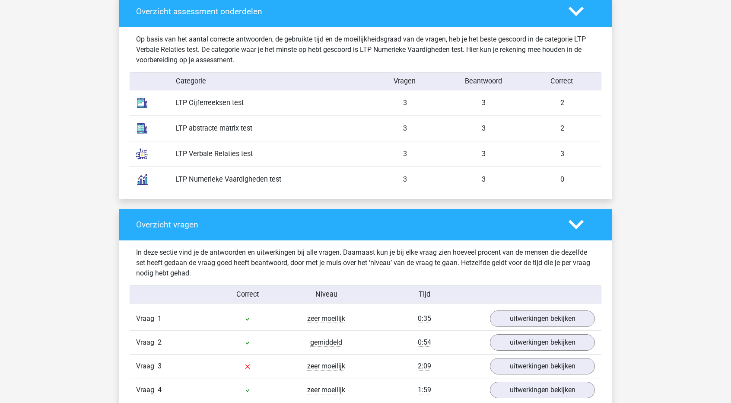
click at [572, 225] on icon at bounding box center [575, 224] width 15 height 15
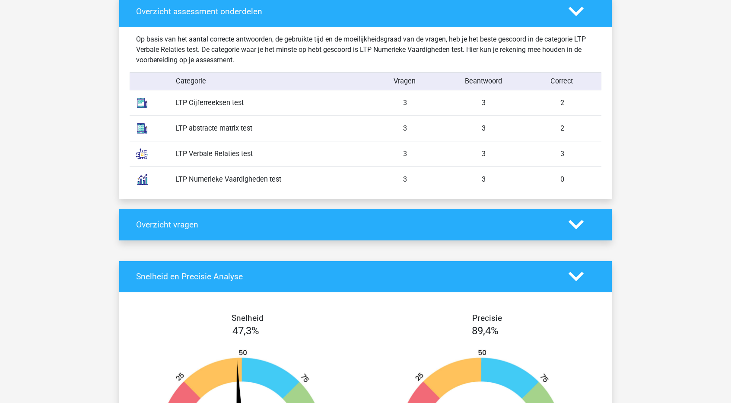
click at [572, 225] on icon at bounding box center [575, 224] width 15 height 15
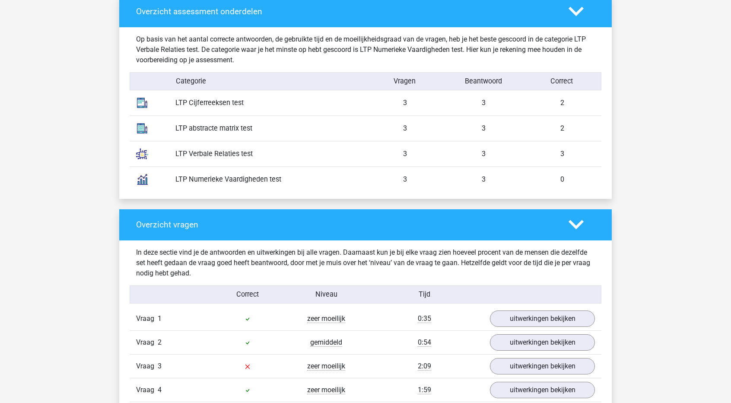
click at [572, 225] on icon at bounding box center [575, 224] width 15 height 15
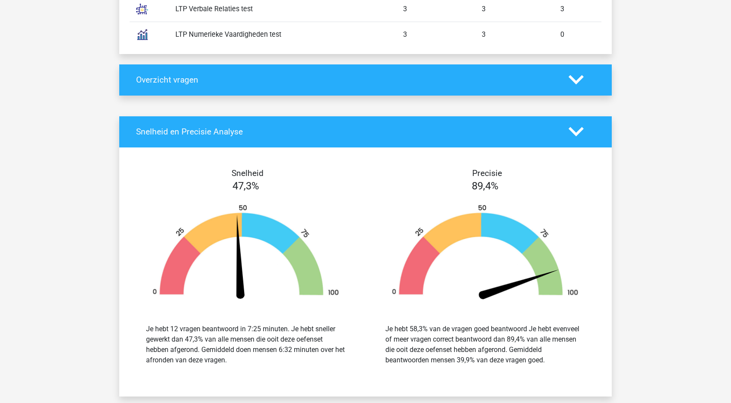
scroll to position [796, 0]
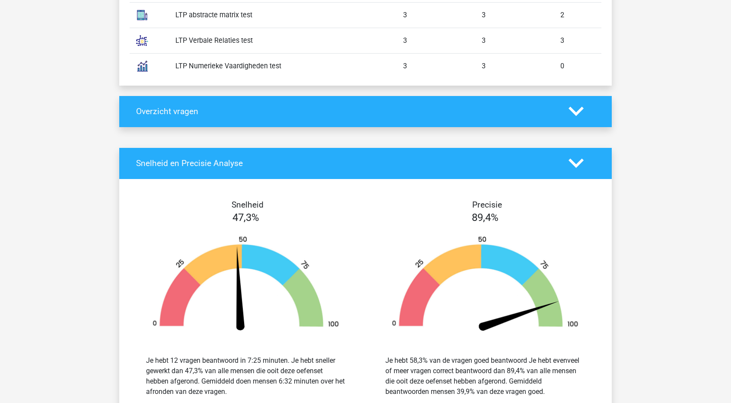
click at [579, 113] on icon at bounding box center [575, 111] width 15 height 15
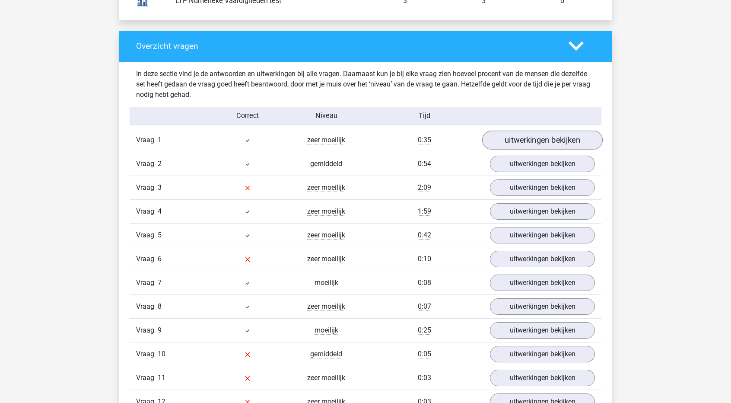
scroll to position [862, 0]
click at [510, 183] on link "uitwerkingen bekijken" at bounding box center [542, 187] width 121 height 19
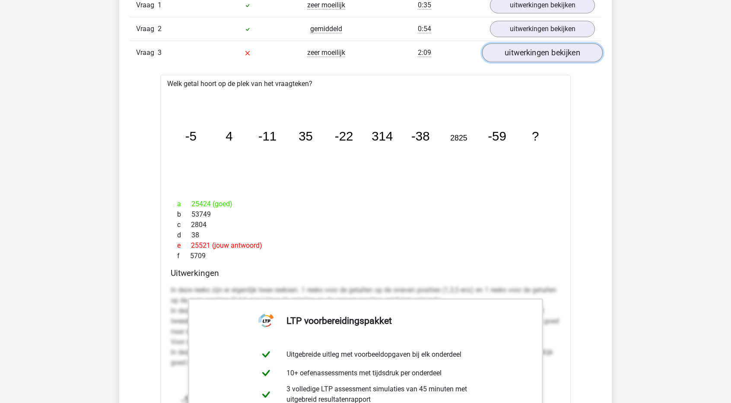
scroll to position [997, 0]
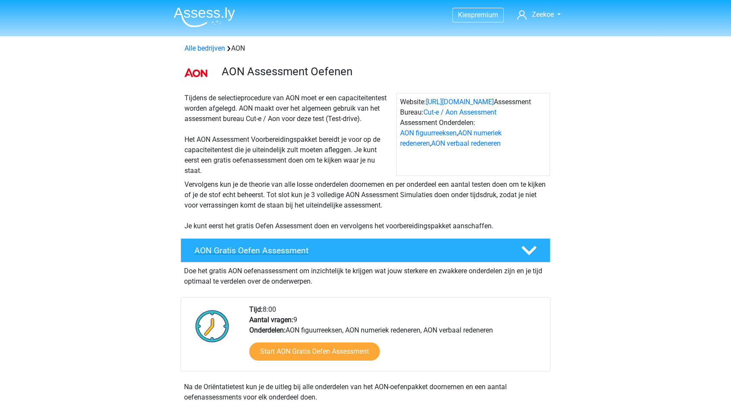
click at [348, 254] on h4 "AON Gratis Oefen Assessment" at bounding box center [350, 250] width 313 height 10
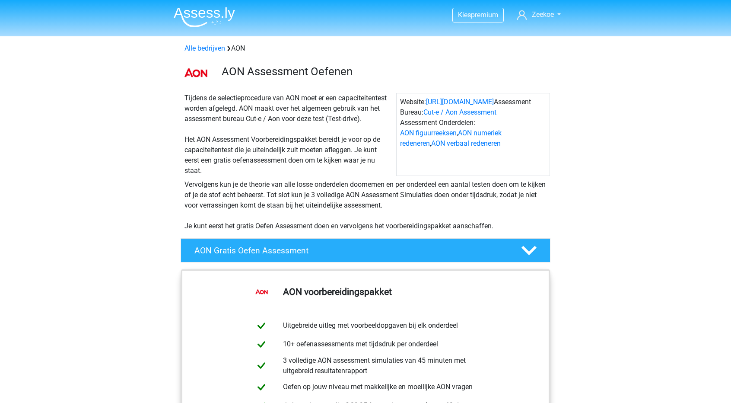
click at [348, 254] on h4 "AON Gratis Oefen Assessment" at bounding box center [350, 250] width 313 height 10
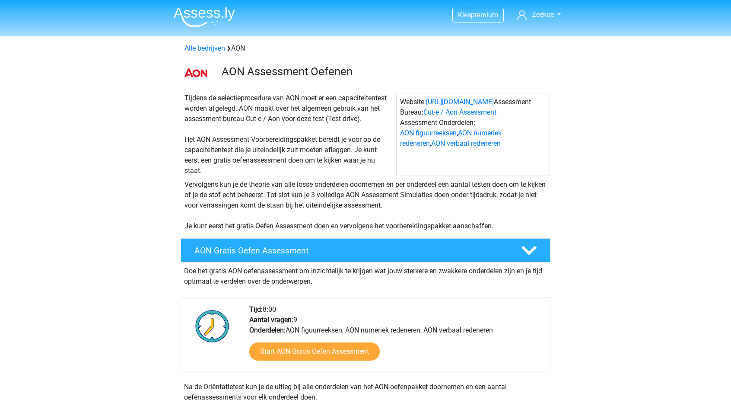
click at [348, 254] on h4 "AON Gratis Oefen Assessment" at bounding box center [350, 250] width 313 height 10
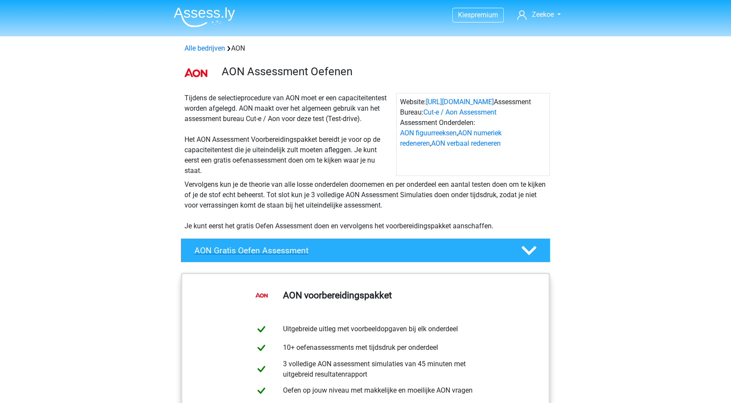
click at [348, 254] on h4 "AON Gratis Oefen Assessment" at bounding box center [350, 250] width 313 height 10
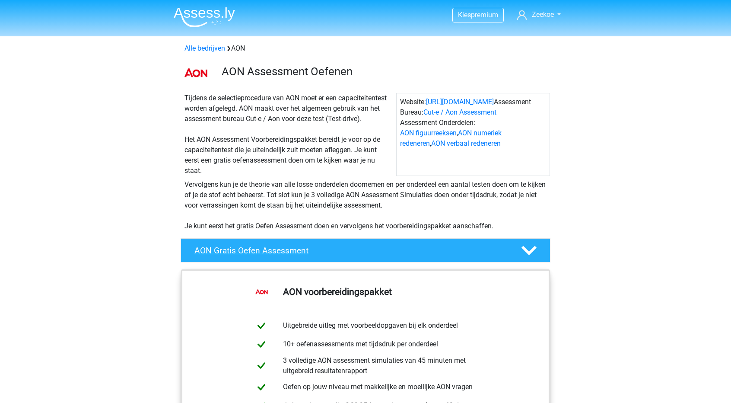
scroll to position [169, 0]
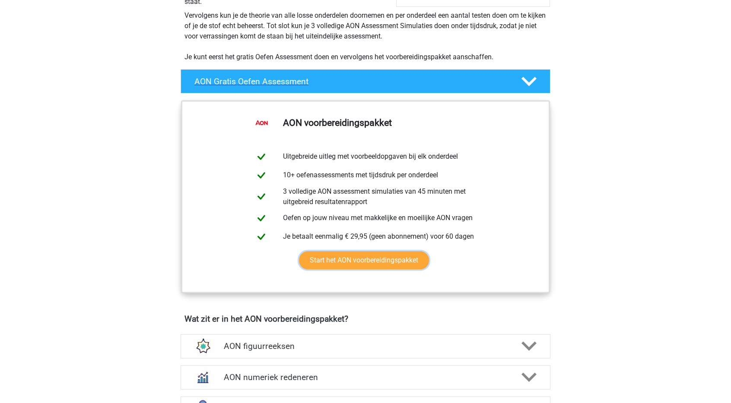
click at [348, 254] on link "Start het AON voorbereidingspakket" at bounding box center [364, 260] width 130 height 18
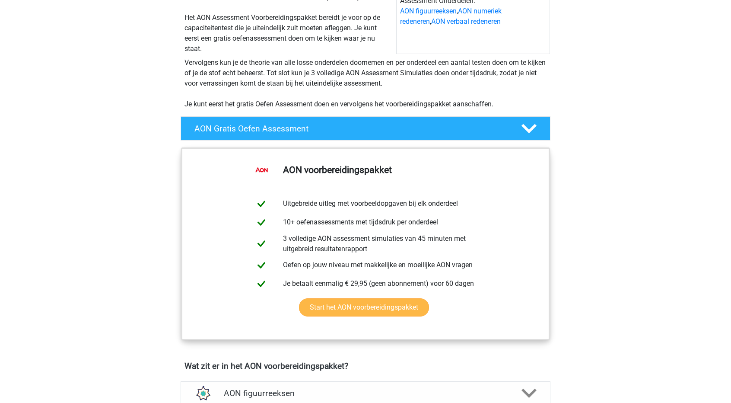
scroll to position [21, 0]
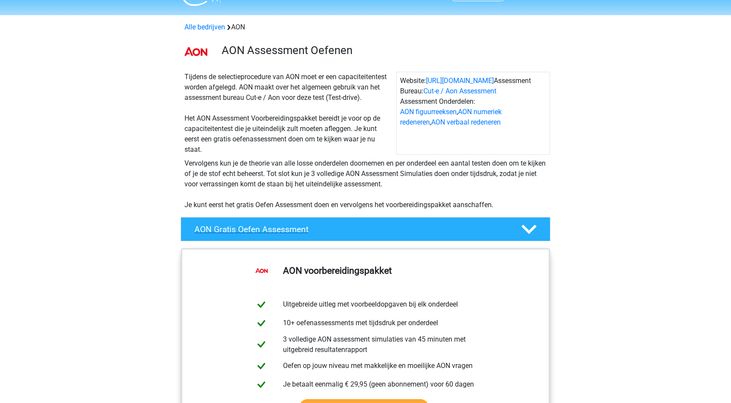
click at [304, 233] on h4 "AON Gratis Oefen Assessment" at bounding box center [350, 229] width 313 height 10
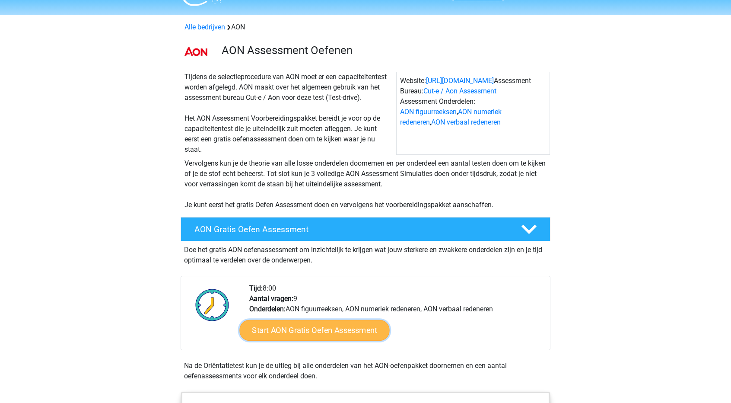
click at [306, 333] on link "Start AON Gratis Oefen Assessment" at bounding box center [314, 330] width 150 height 21
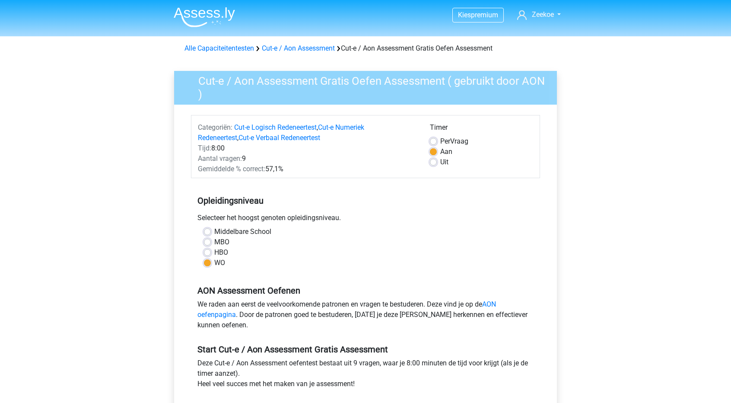
scroll to position [178, 0]
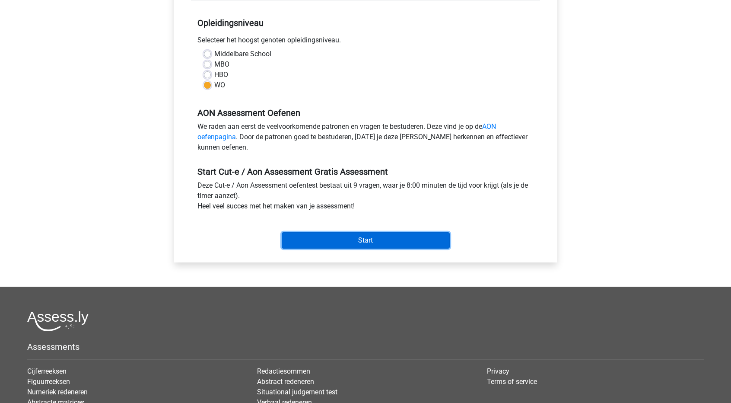
click at [354, 235] on input "Start" at bounding box center [366, 240] width 168 height 16
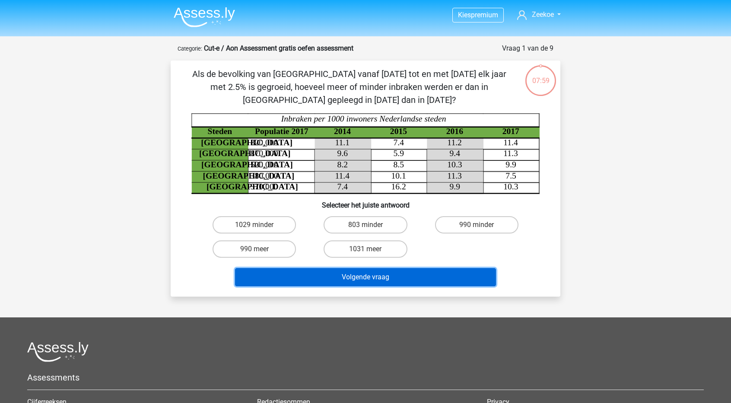
click at [409, 286] on button "Volgende vraag" at bounding box center [365, 277] width 261 height 18
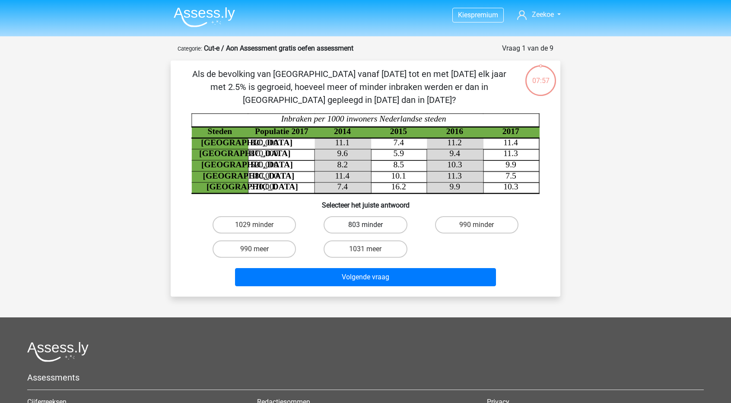
click at [397, 222] on label "803 minder" at bounding box center [365, 224] width 83 height 17
click at [371, 225] on input "803 minder" at bounding box center [368, 228] width 6 height 6
radio input "true"
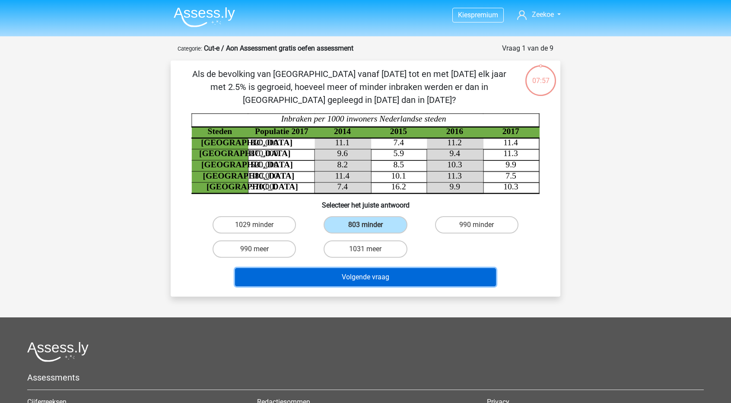
click at [387, 278] on button "Volgende vraag" at bounding box center [365, 277] width 261 height 18
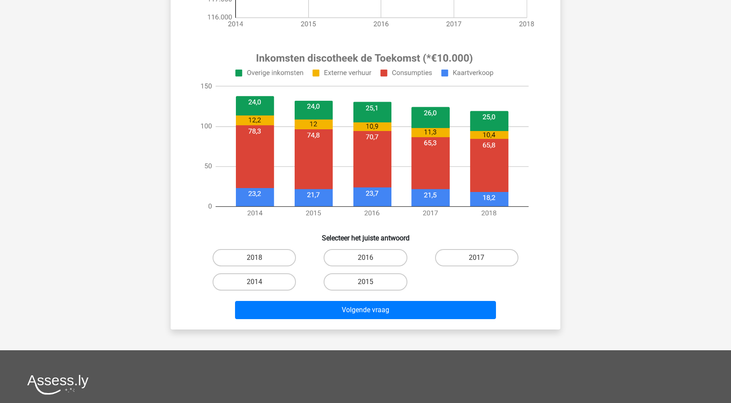
scroll to position [278, 0]
click at [479, 255] on label "2017" at bounding box center [476, 256] width 83 height 17
click at [479, 257] on input "2017" at bounding box center [479, 260] width 6 height 6
radio input "true"
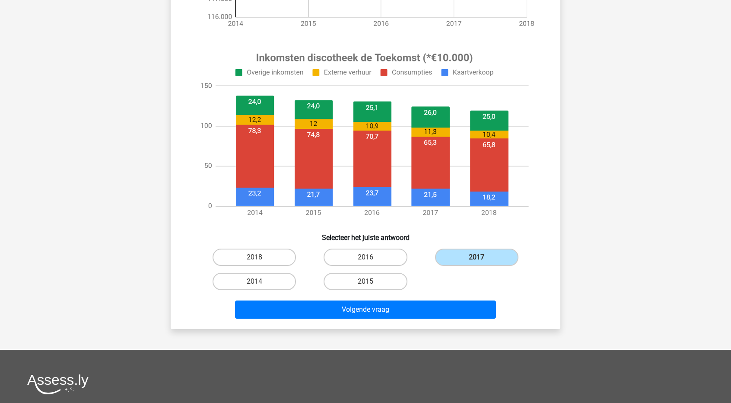
click at [429, 318] on div "Volgende vraag" at bounding box center [365, 311] width 333 height 22
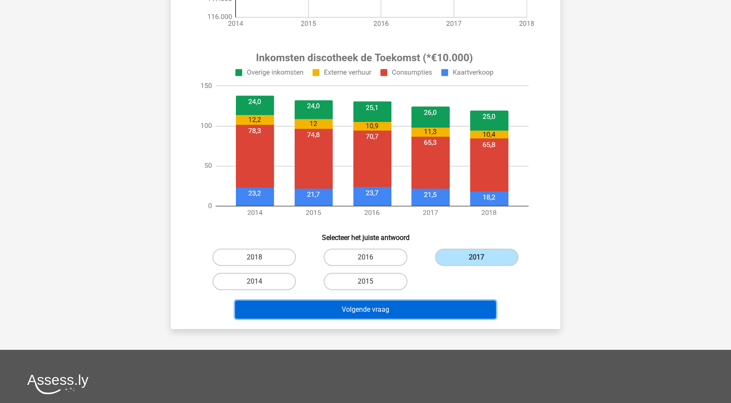
click at [425, 308] on button "Volgende vraag" at bounding box center [365, 309] width 261 height 18
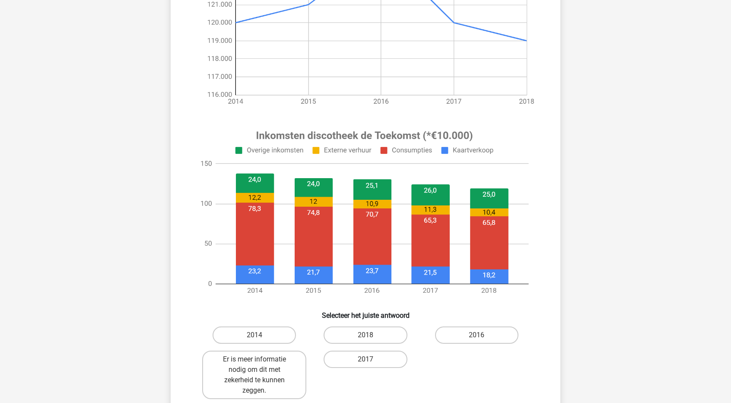
scroll to position [201, 0]
click at [362, 346] on div "2017" at bounding box center [365, 373] width 111 height 55
click at [362, 345] on div "2018" at bounding box center [365, 334] width 111 height 24
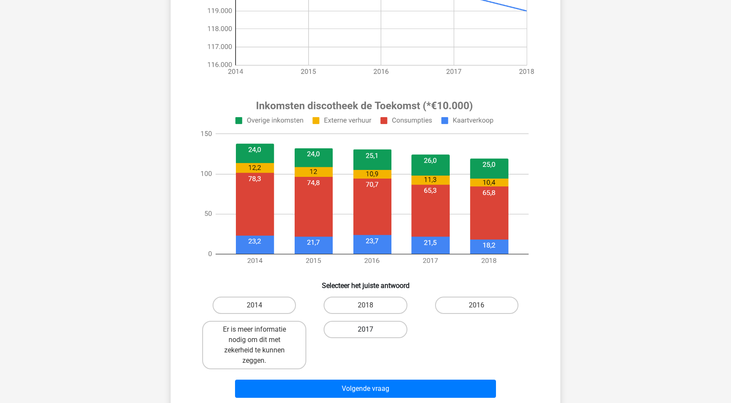
click at [365, 331] on label "2017" at bounding box center [365, 328] width 83 height 17
click at [365, 331] on input "2017" at bounding box center [368, 332] width 6 height 6
radio input "true"
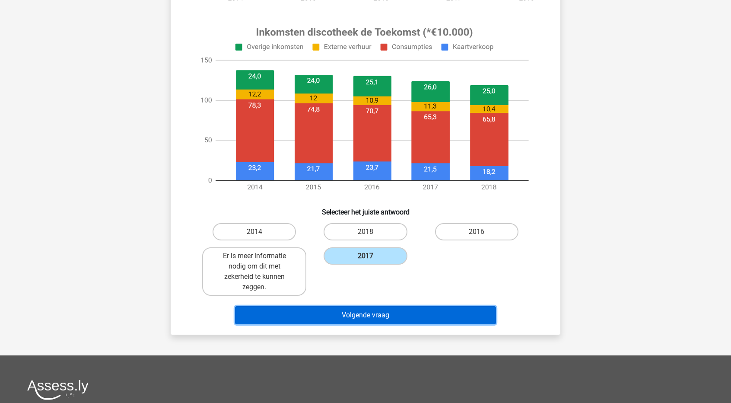
click at [375, 319] on button "Volgende vraag" at bounding box center [365, 315] width 261 height 18
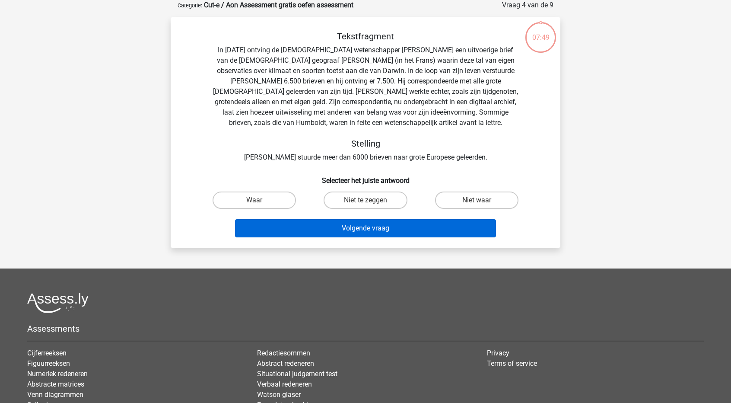
scroll to position [0, 0]
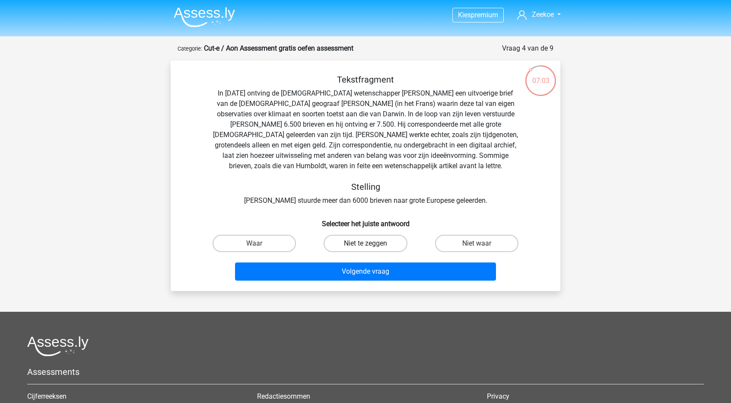
click at [384, 241] on label "Niet te zeggen" at bounding box center [365, 243] width 83 height 17
click at [371, 243] on input "Niet te zeggen" at bounding box center [368, 246] width 6 height 6
radio input "true"
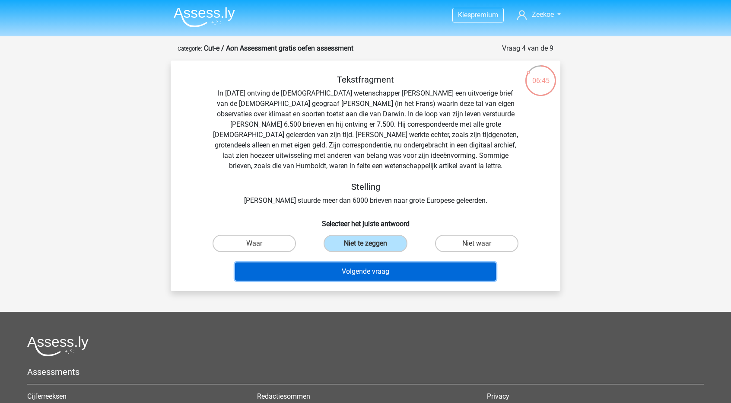
click at [377, 271] on button "Volgende vraag" at bounding box center [365, 271] width 261 height 18
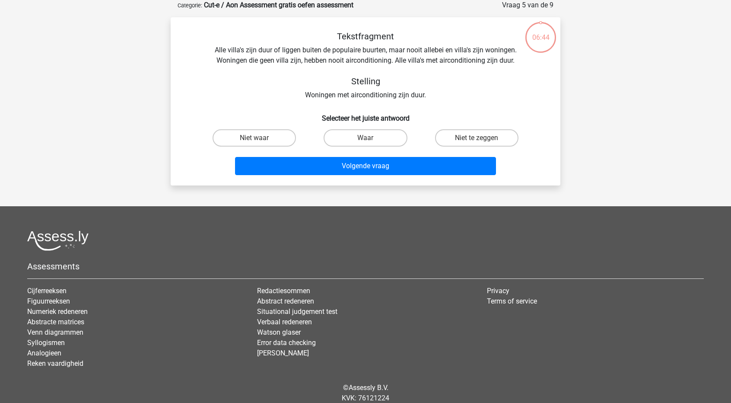
scroll to position [13, 0]
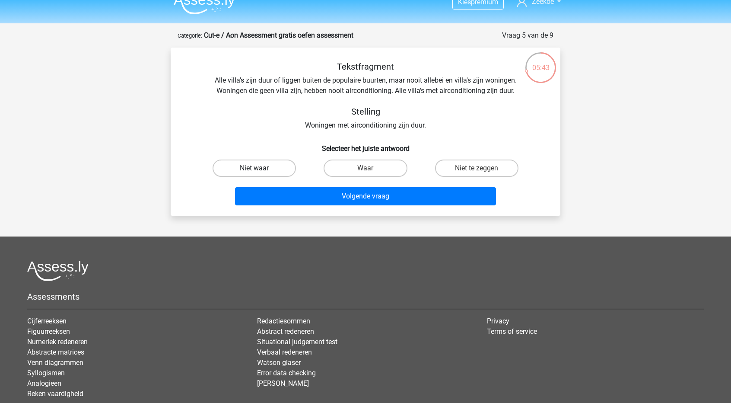
click at [276, 170] on label "Niet waar" at bounding box center [254, 167] width 83 height 17
click at [260, 170] on input "Niet waar" at bounding box center [257, 171] width 6 height 6
radio input "true"
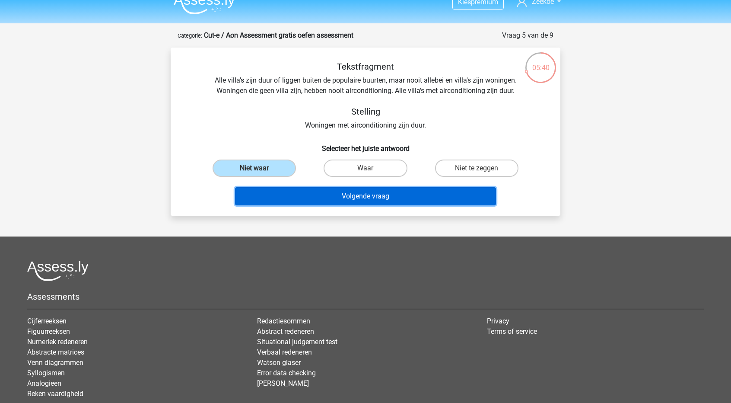
click at [320, 201] on button "Volgende vraag" at bounding box center [365, 196] width 261 height 18
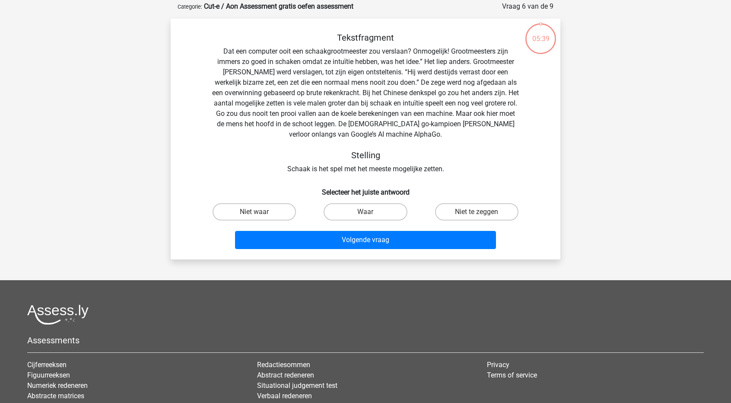
scroll to position [43, 0]
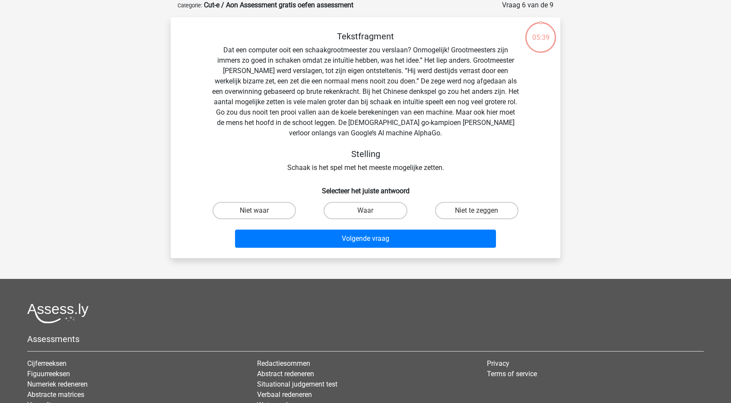
click at [320, 201] on div "Waar" at bounding box center [365, 210] width 111 height 24
click at [287, 210] on label "Niet waar" at bounding box center [254, 210] width 83 height 17
click at [260, 210] on input "Niet waar" at bounding box center [257, 213] width 6 height 6
radio input "true"
click at [287, 210] on label "Niet waar" at bounding box center [254, 210] width 83 height 17
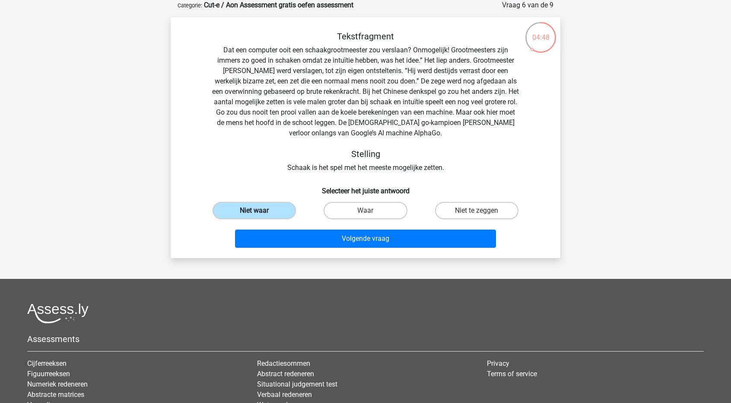
click at [260, 210] on input "Niet waar" at bounding box center [257, 213] width 6 height 6
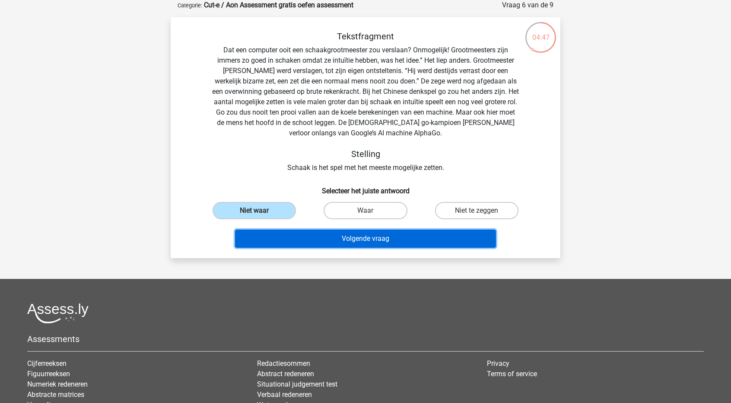
click at [317, 239] on button "Volgende vraag" at bounding box center [365, 238] width 261 height 18
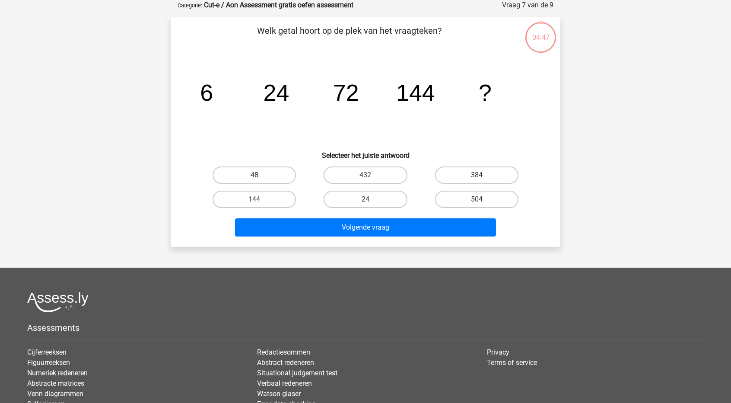
scroll to position [17, 0]
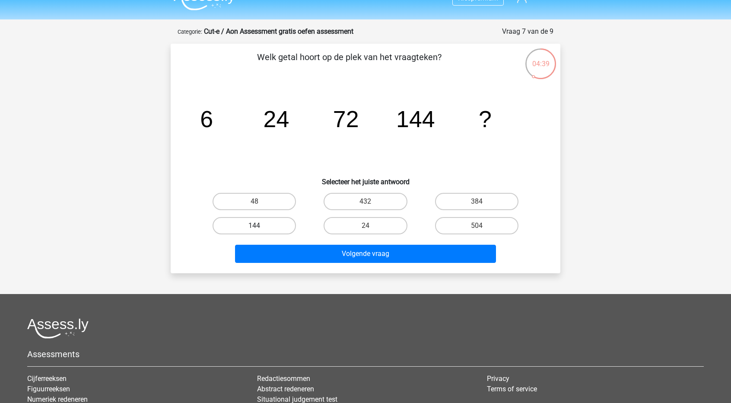
click at [239, 222] on label "144" at bounding box center [254, 225] width 83 height 17
click at [254, 225] on input "144" at bounding box center [257, 228] width 6 height 6
radio input "true"
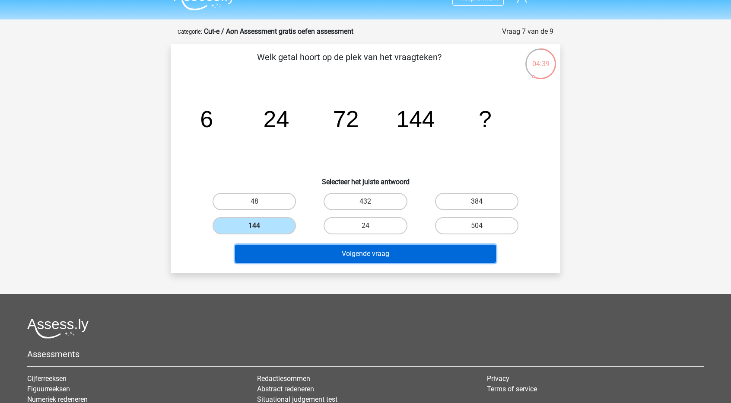
click at [272, 248] on button "Volgende vraag" at bounding box center [365, 253] width 261 height 18
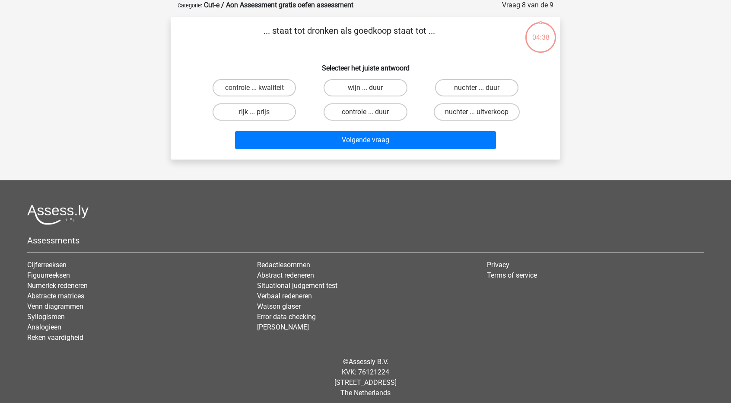
scroll to position [15, 0]
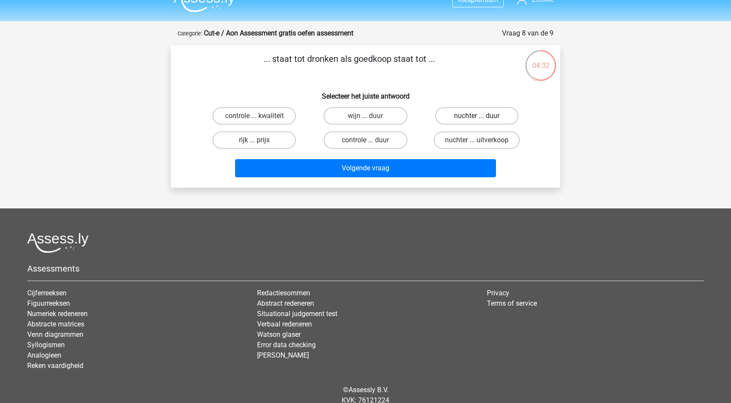
click at [463, 114] on label "nuchter ... duur" at bounding box center [476, 115] width 83 height 17
click at [476, 116] on input "nuchter ... duur" at bounding box center [479, 119] width 6 height 6
radio input "true"
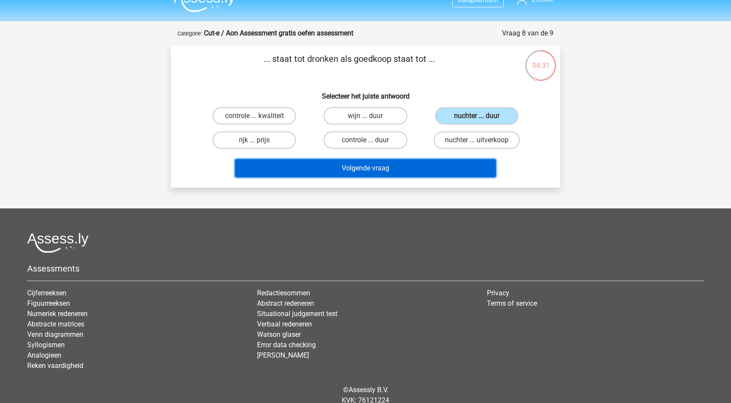
click at [425, 165] on button "Volgende vraag" at bounding box center [365, 168] width 261 height 18
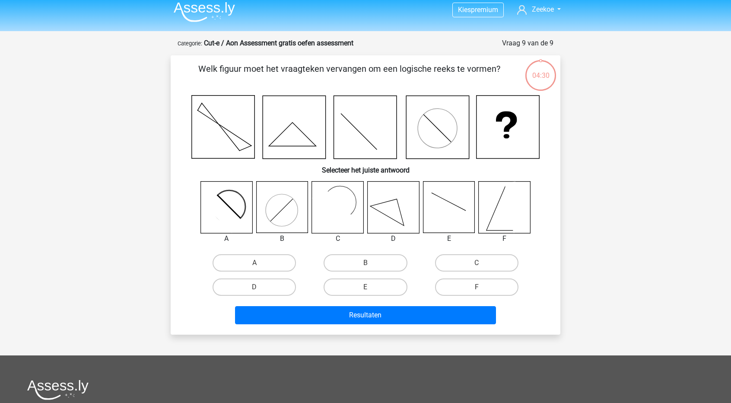
scroll to position [5, 0]
click at [270, 289] on label "D" at bounding box center [254, 287] width 83 height 17
click at [260, 289] on input "D" at bounding box center [257, 290] width 6 height 6
radio input "true"
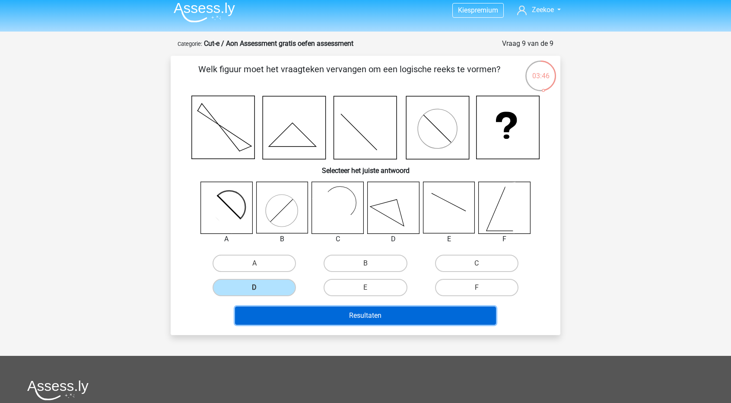
click at [327, 317] on button "Resultaten" at bounding box center [365, 315] width 261 height 18
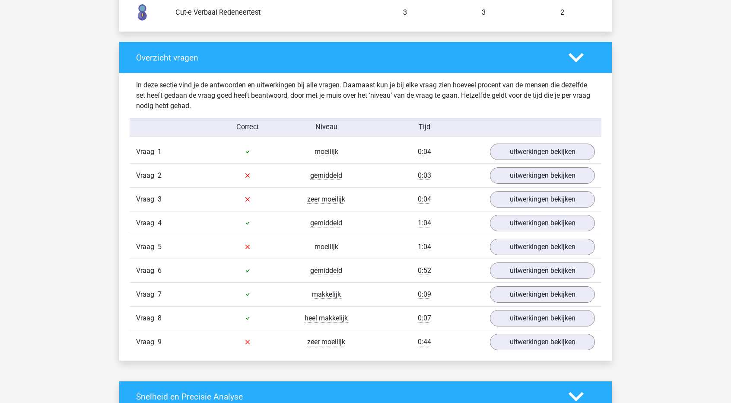
scroll to position [848, 0]
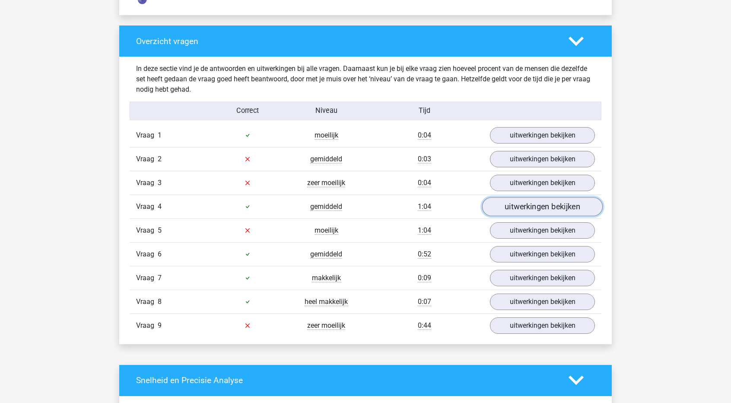
click at [518, 208] on link "uitwerkingen bekijken" at bounding box center [542, 206] width 121 height 19
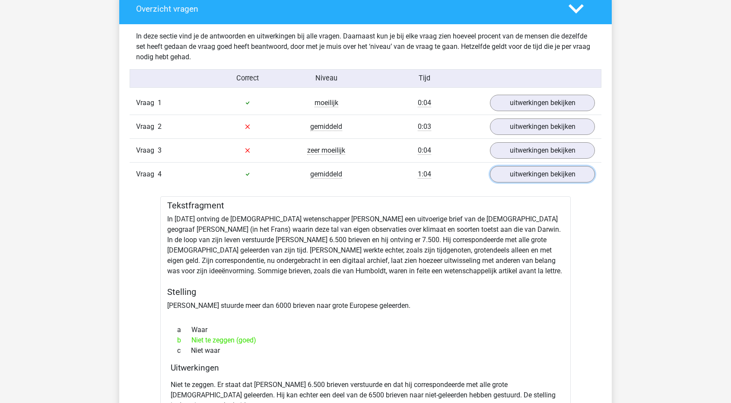
scroll to position [881, 0]
click at [442, 172] on div "1:04" at bounding box center [424, 173] width 118 height 10
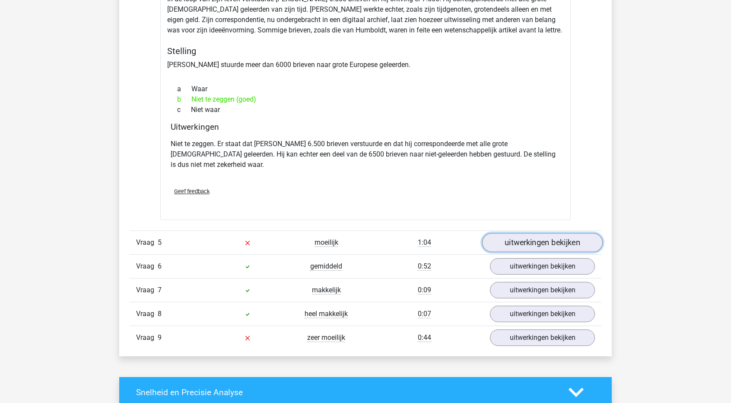
click at [518, 233] on link "uitwerkingen bekijken" at bounding box center [542, 242] width 121 height 19
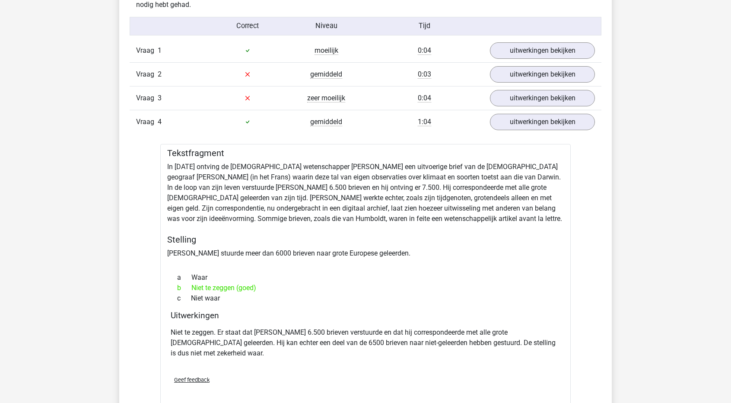
scroll to position [930, 0]
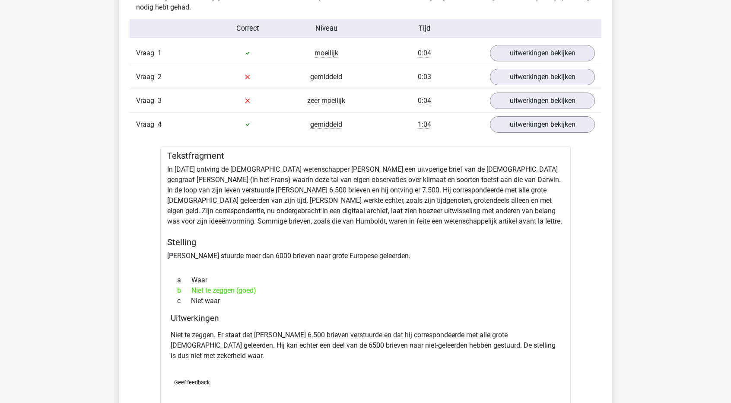
click at [386, 105] on div "Vraag 3 zeer moeilijk 0:04 uitwerkingen bekijken" at bounding box center [366, 101] width 472 height 24
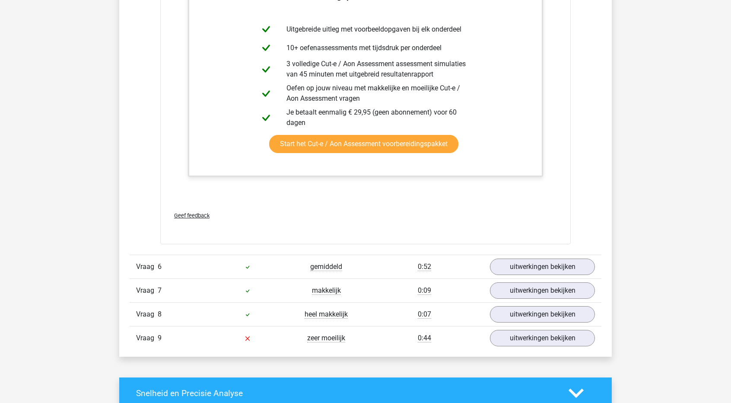
scroll to position [1579, 0]
click at [369, 308] on div "0:07" at bounding box center [424, 313] width 118 height 10
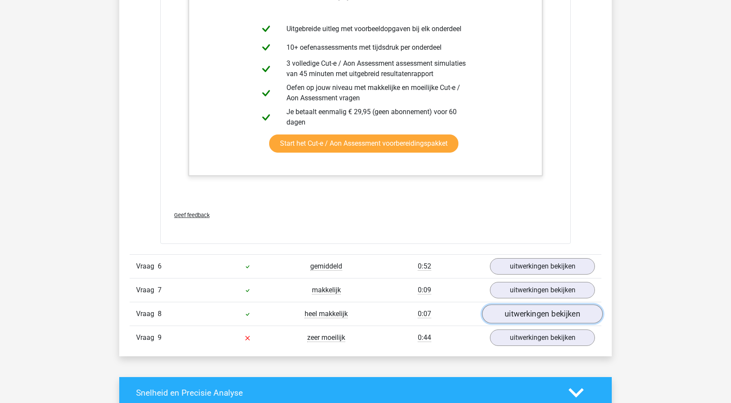
click at [536, 304] on link "uitwerkingen bekijken" at bounding box center [542, 313] width 121 height 19
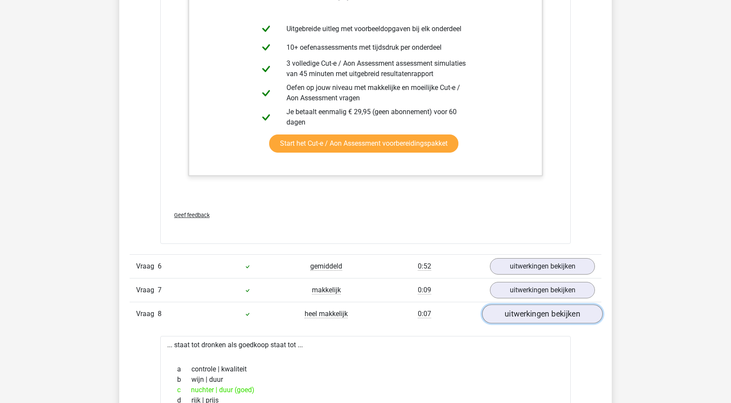
click at [536, 304] on link "uitwerkingen bekijken" at bounding box center [542, 313] width 121 height 19
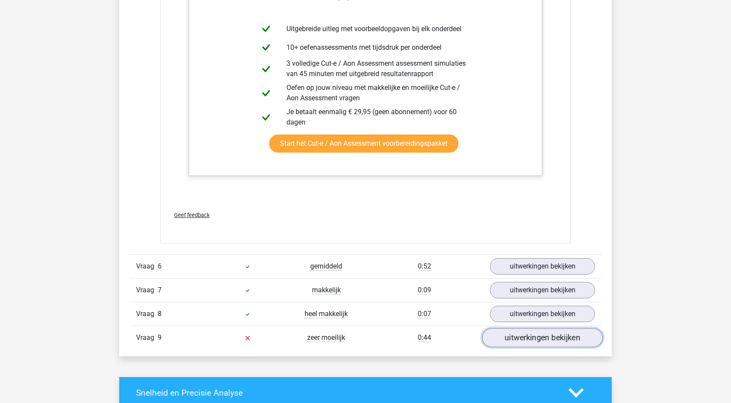
click at [534, 328] on link "uitwerkingen bekijken" at bounding box center [542, 337] width 121 height 19
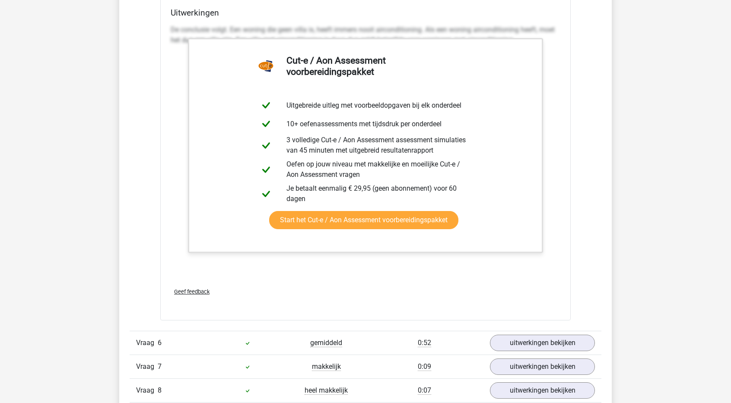
scroll to position [1503, 0]
